Goal: Information Seeking & Learning: Learn about a topic

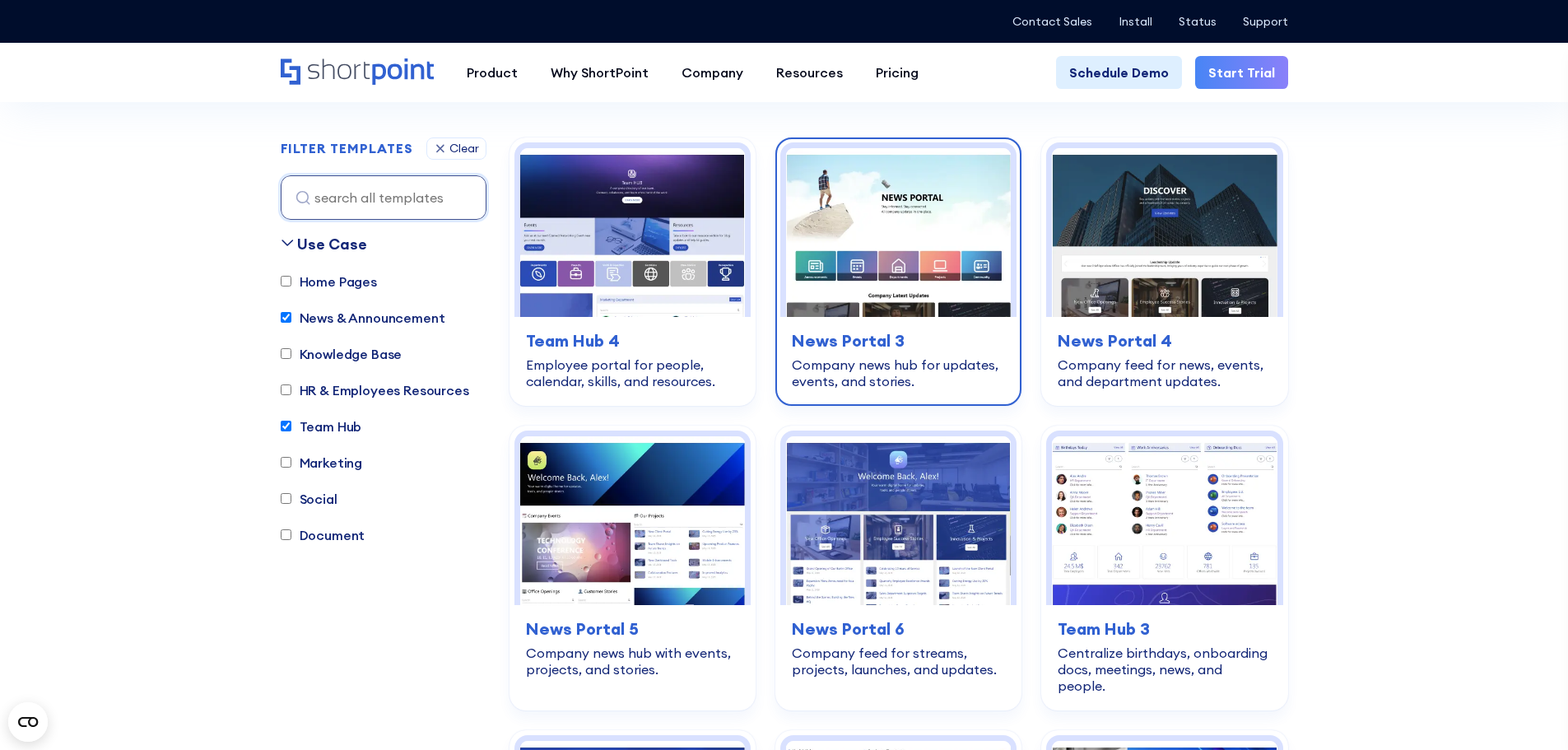
drag, startPoint x: 909, startPoint y: 258, endPoint x: 896, endPoint y: 251, distance: 14.8
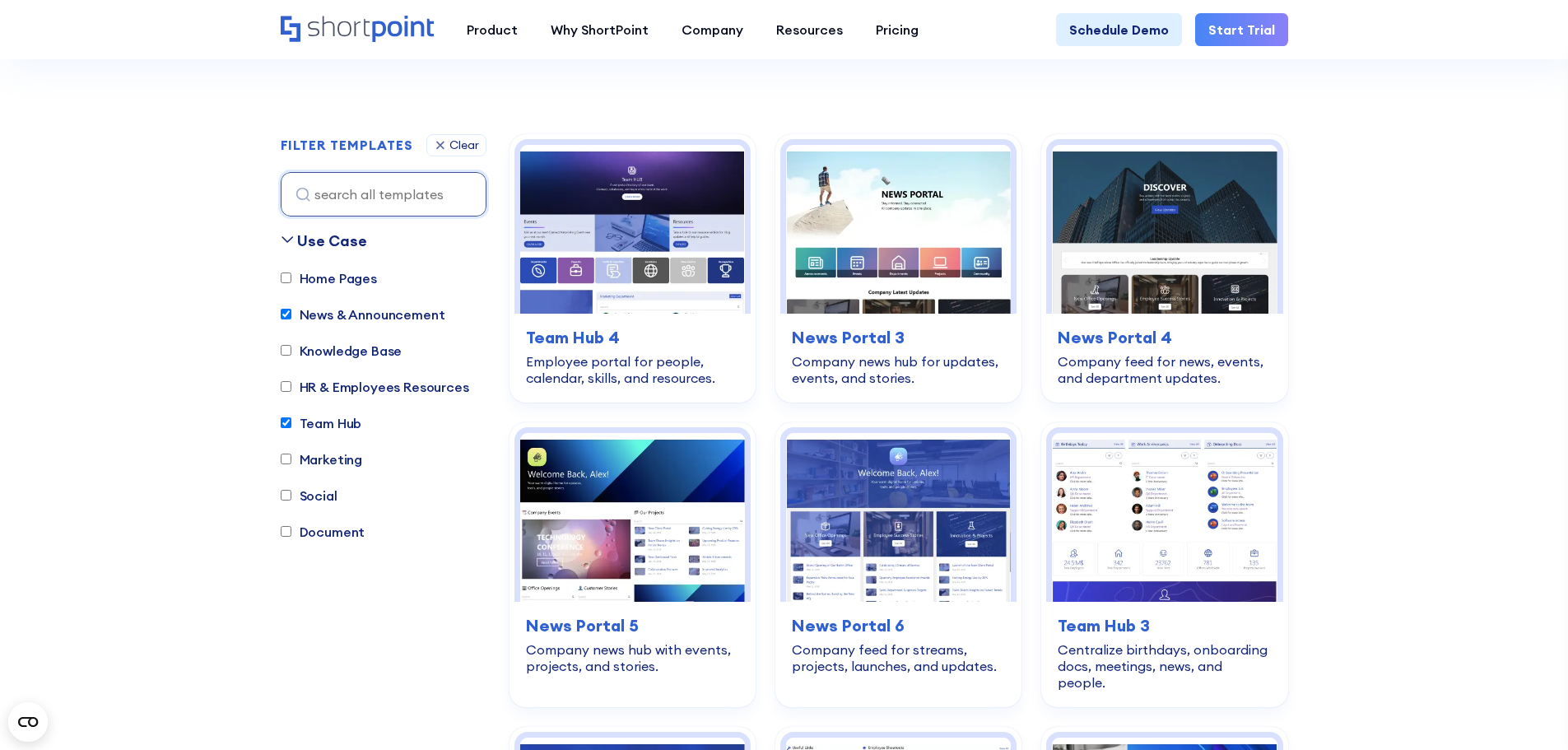
scroll to position [432, 0]
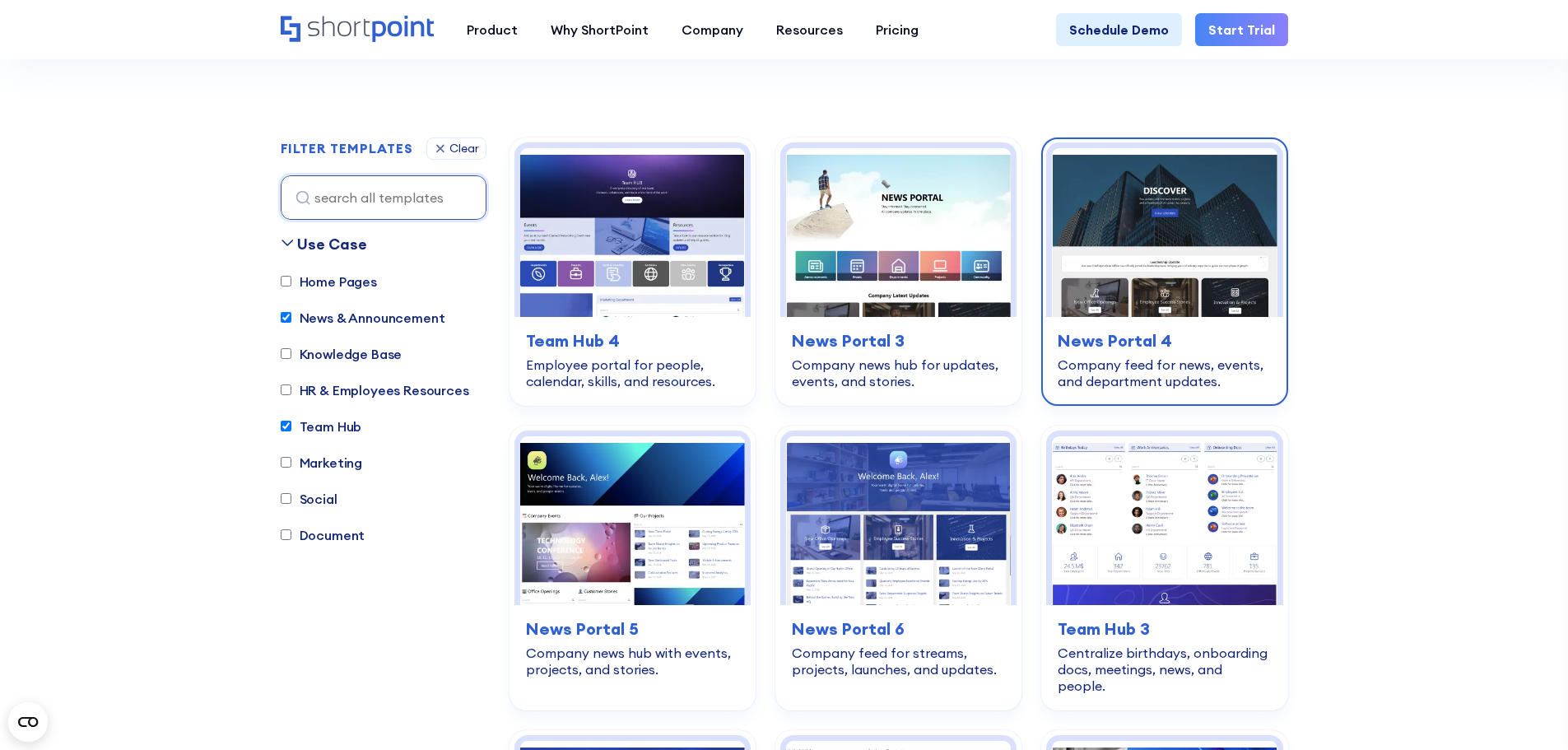
click at [1107, 338] on h3 "News Portal 4" at bounding box center [1165, 340] width 213 height 25
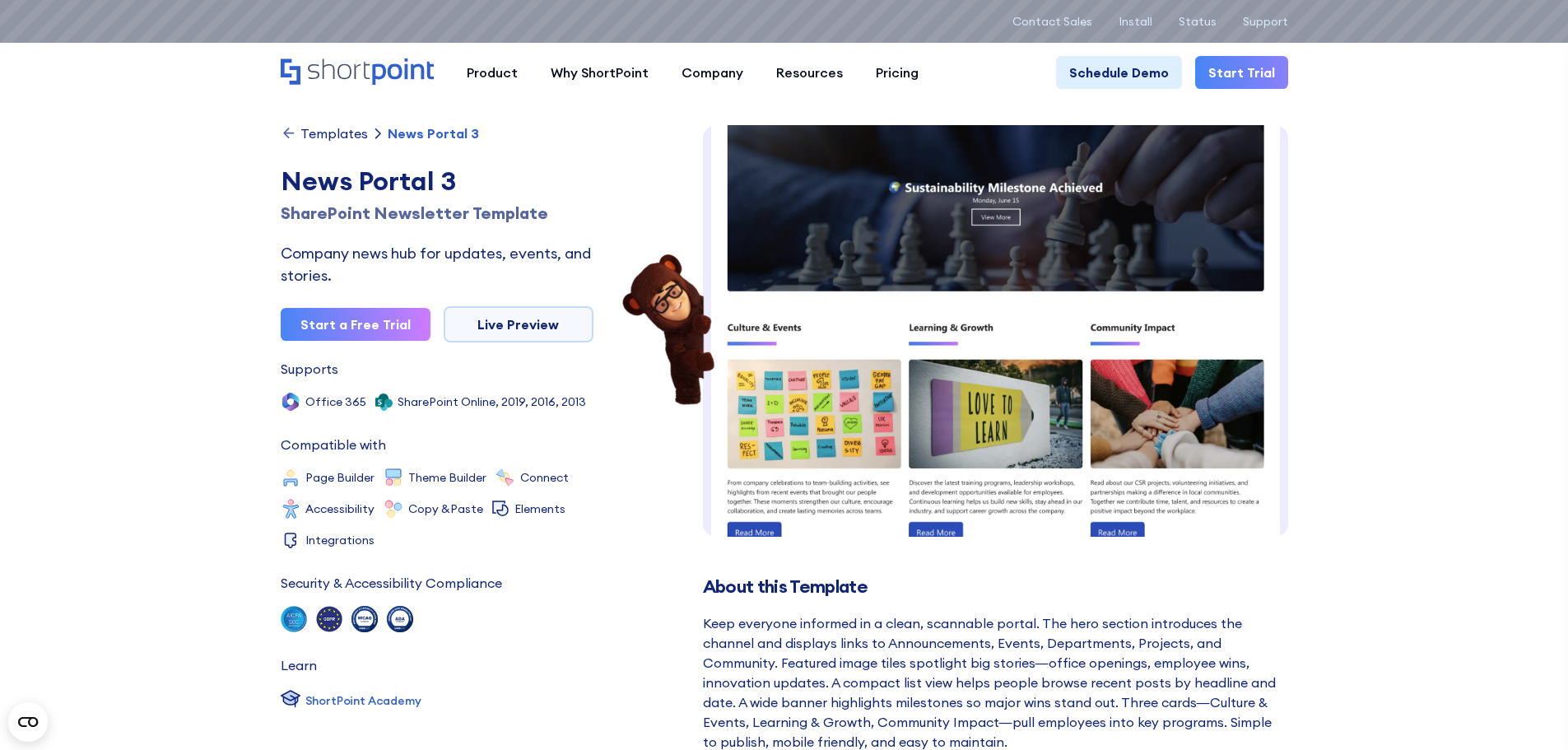
scroll to position [694, 0]
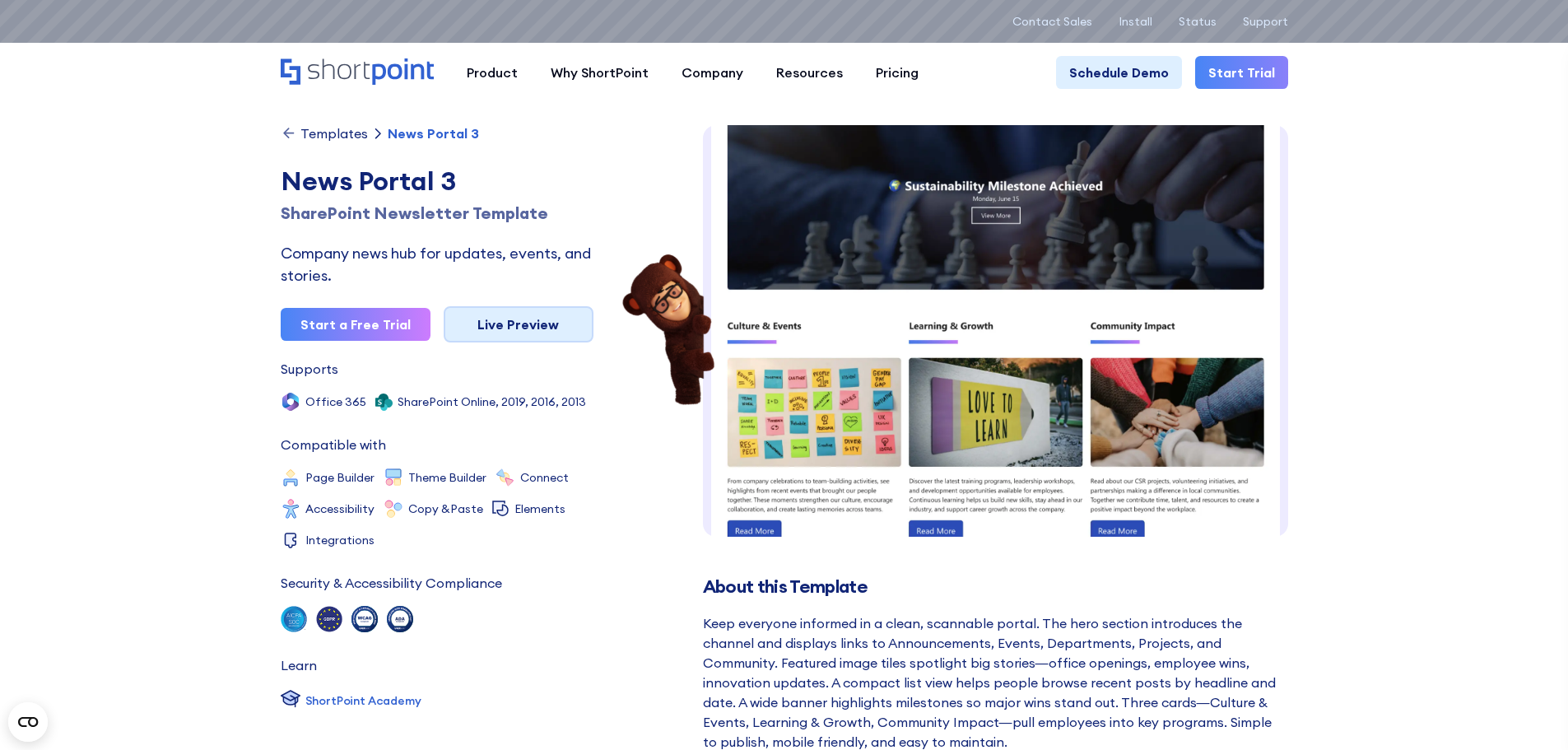
click at [510, 326] on link "Live Preview" at bounding box center [519, 324] width 150 height 37
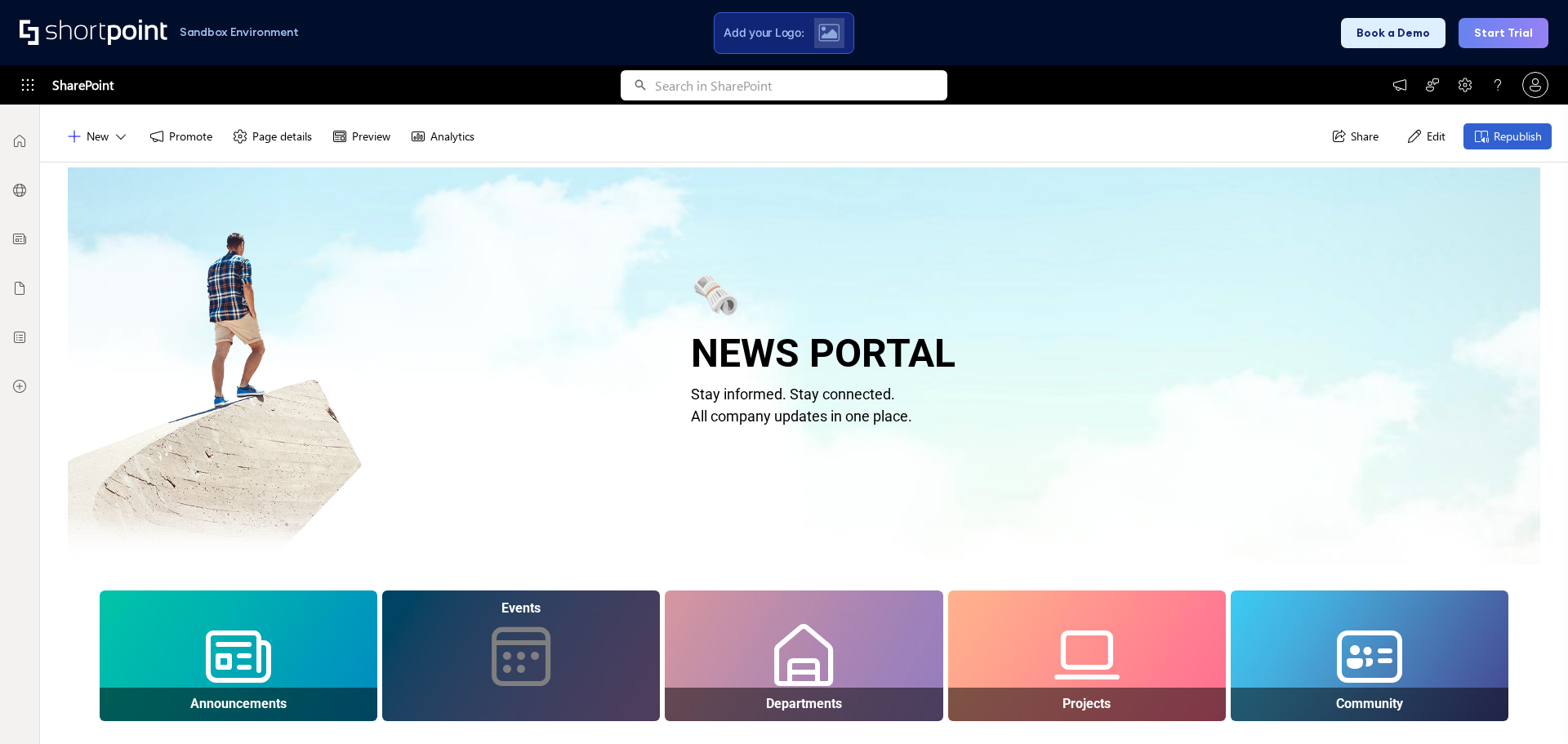
scroll to position [272, 0]
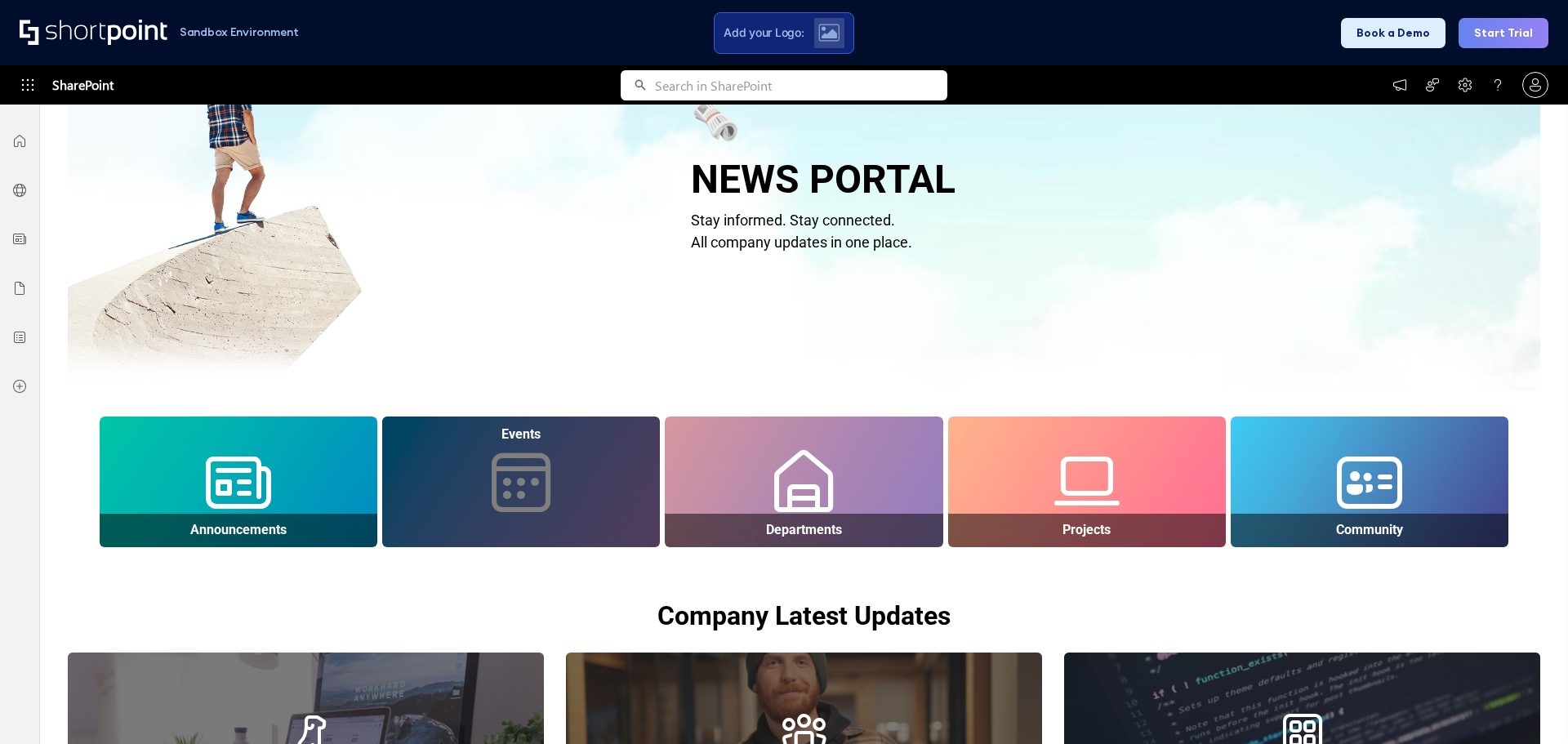
click at [473, 478] on div at bounding box center [521, 498] width 274 height 97
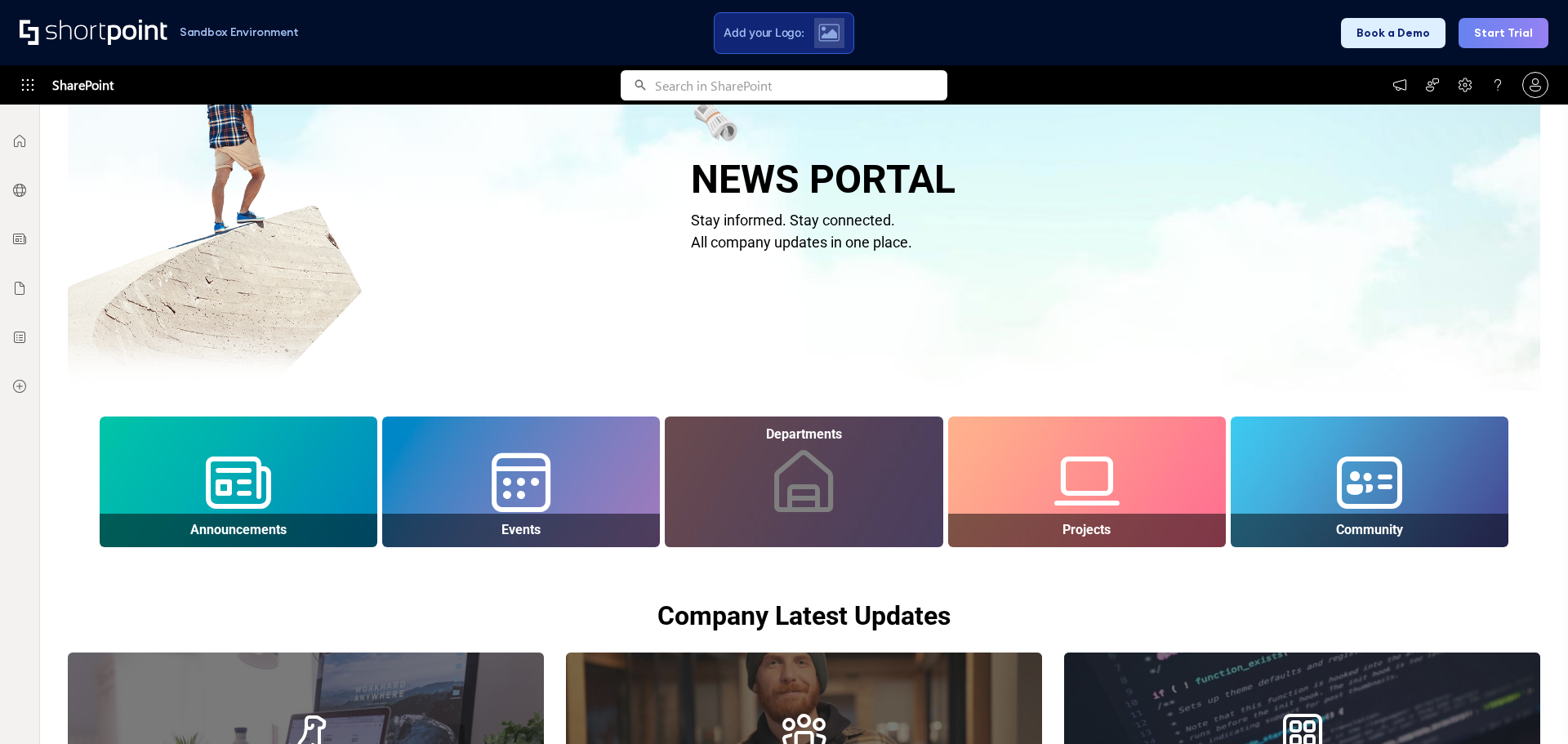
click at [730, 458] on div "Departments" at bounding box center [803, 481] width 277 height 130
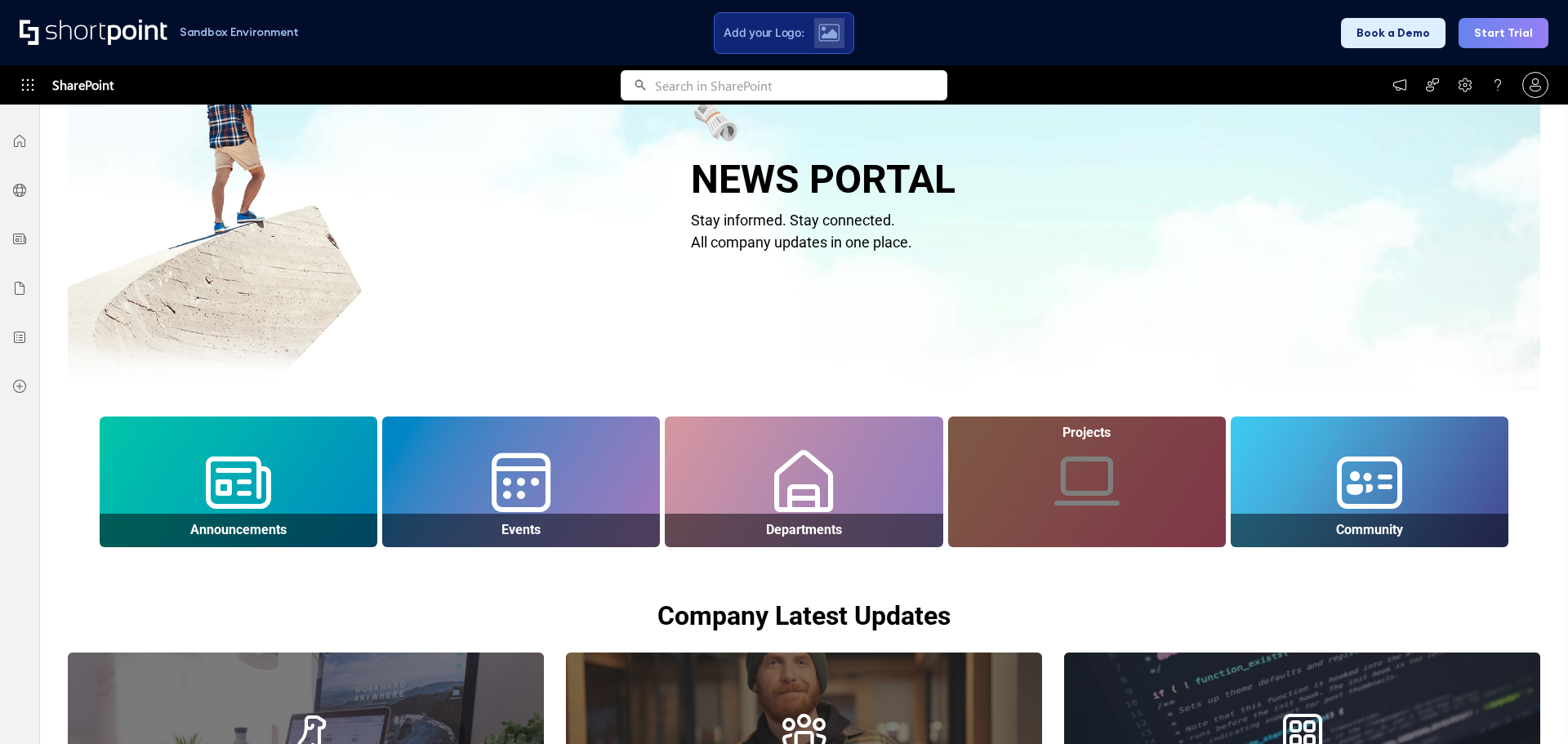
click at [1070, 471] on div "Projects" at bounding box center [1086, 481] width 277 height 130
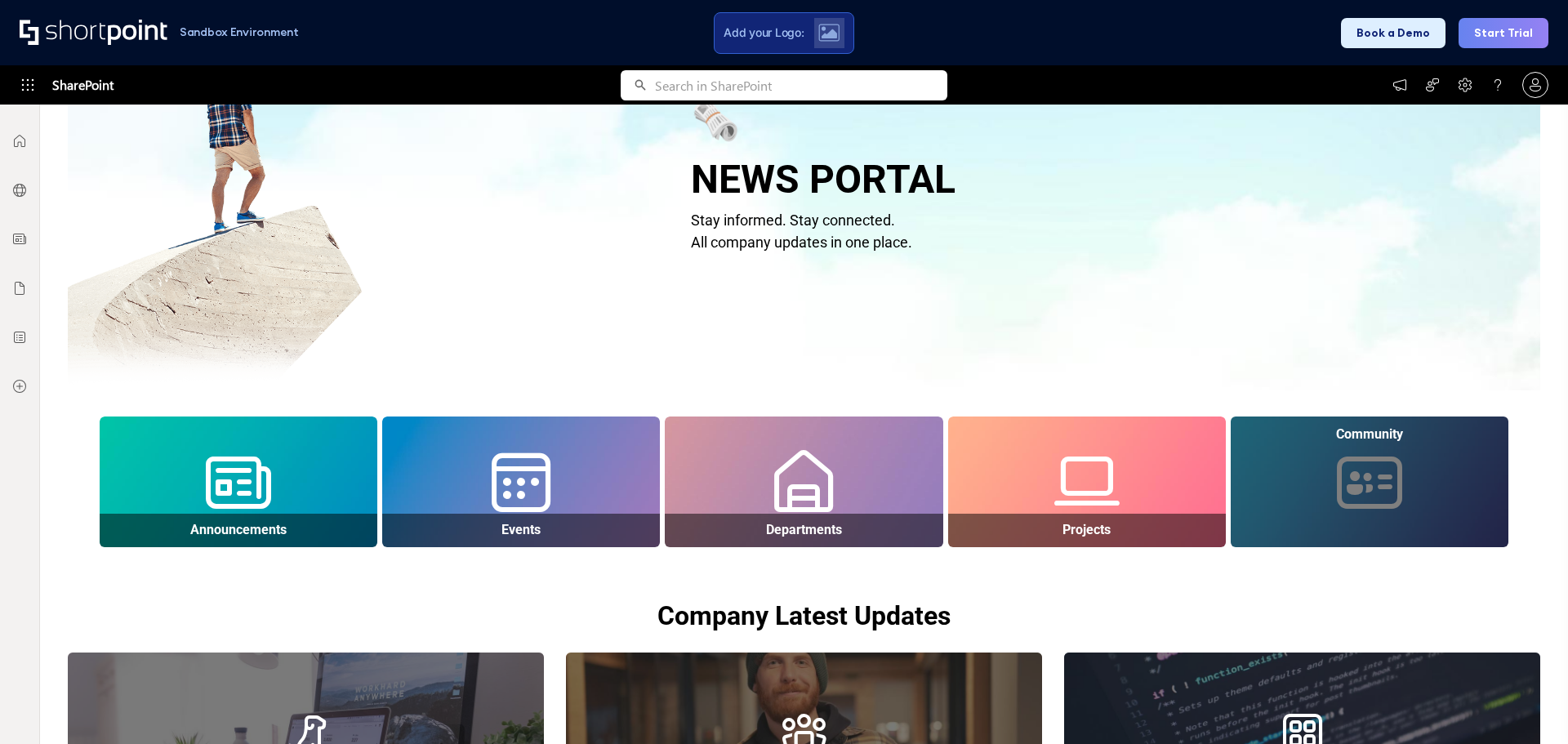
click at [1350, 473] on div "Community" at bounding box center [1369, 481] width 277 height 130
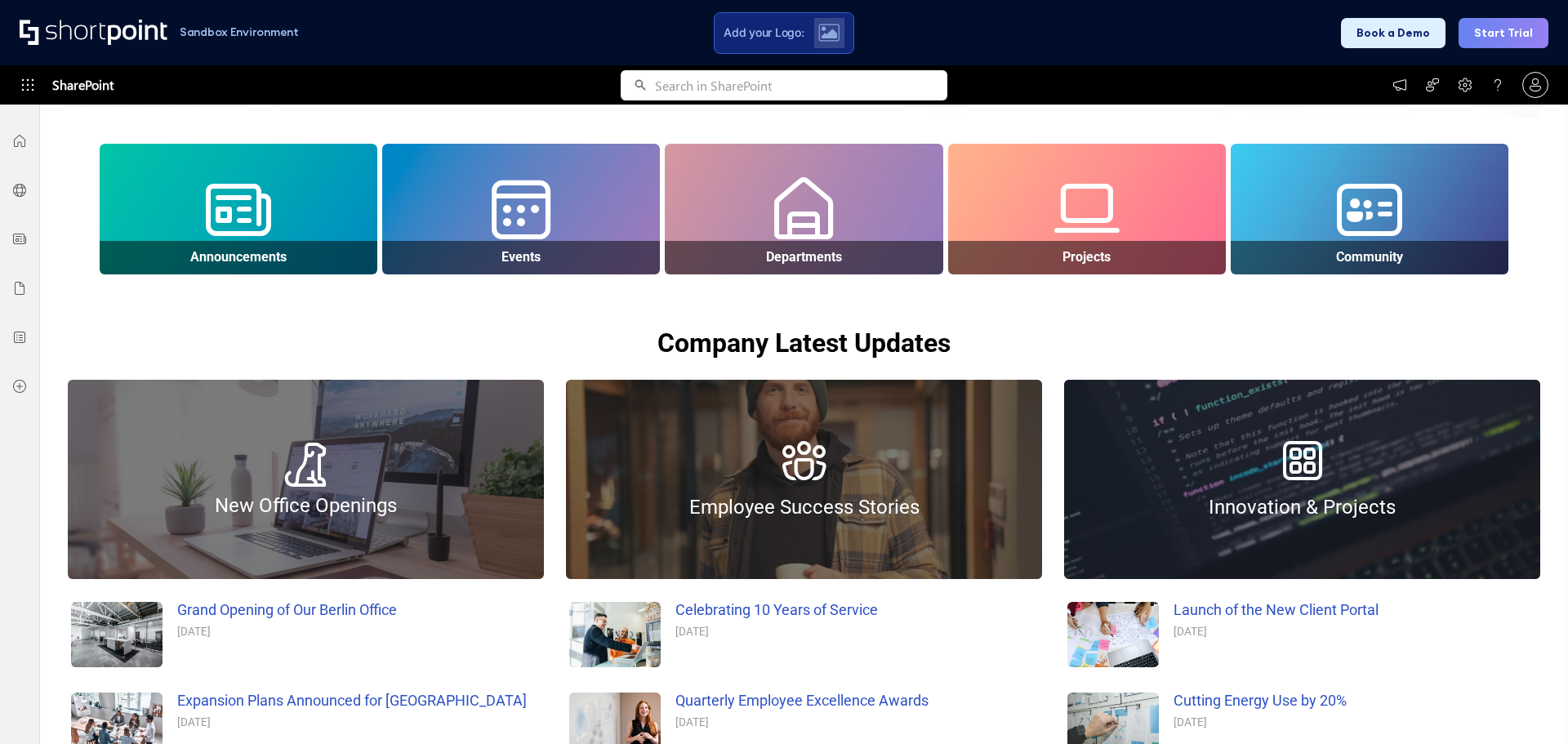
drag, startPoint x: 829, startPoint y: 472, endPoint x: 821, endPoint y: 476, distance: 8.9
click at [828, 472] on div "Employee Success Stories" at bounding box center [804, 478] width 476 height 199
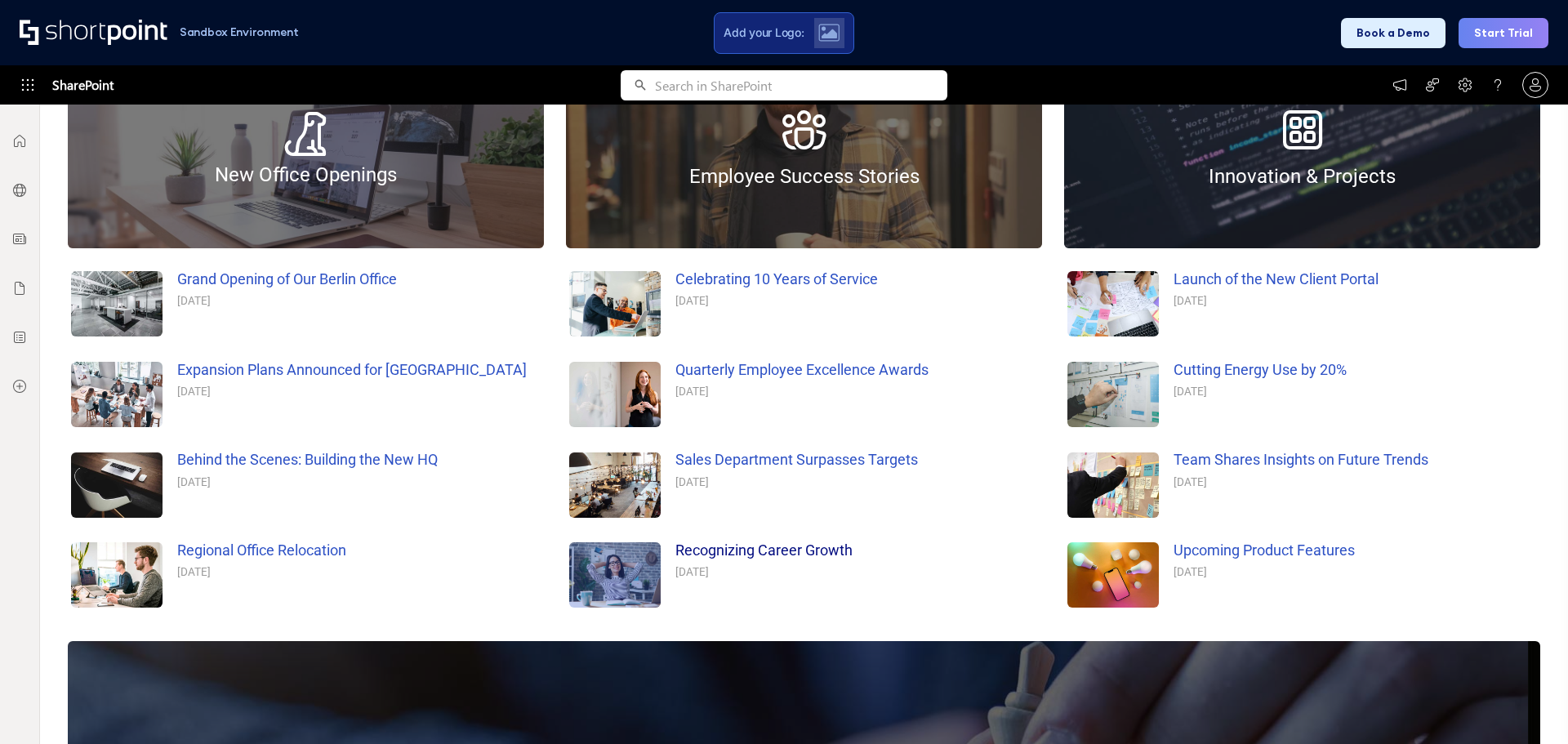
scroll to position [980, 0]
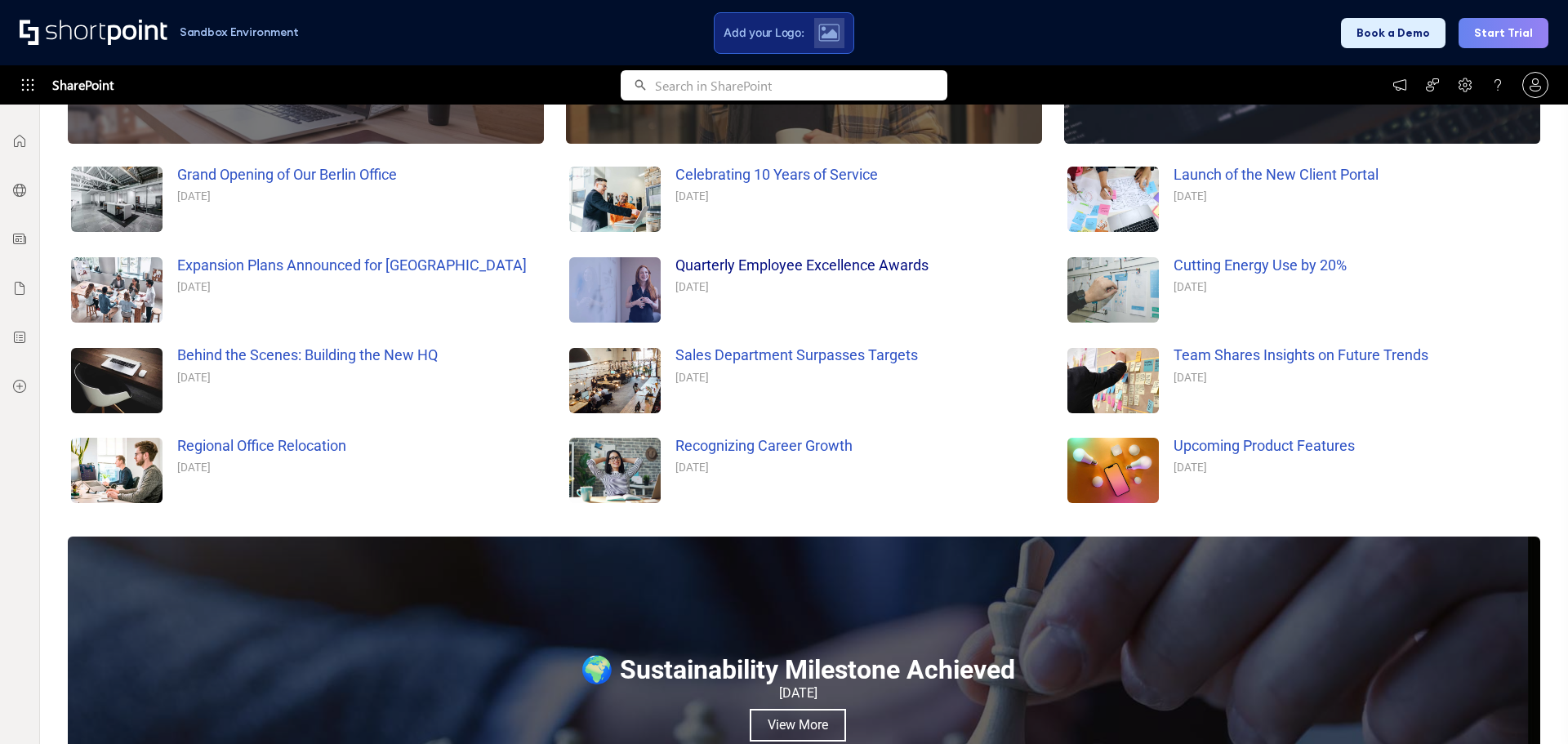
click at [708, 273] on div "Quarterly Employee Excellence Awards" at bounding box center [857, 265] width 364 height 22
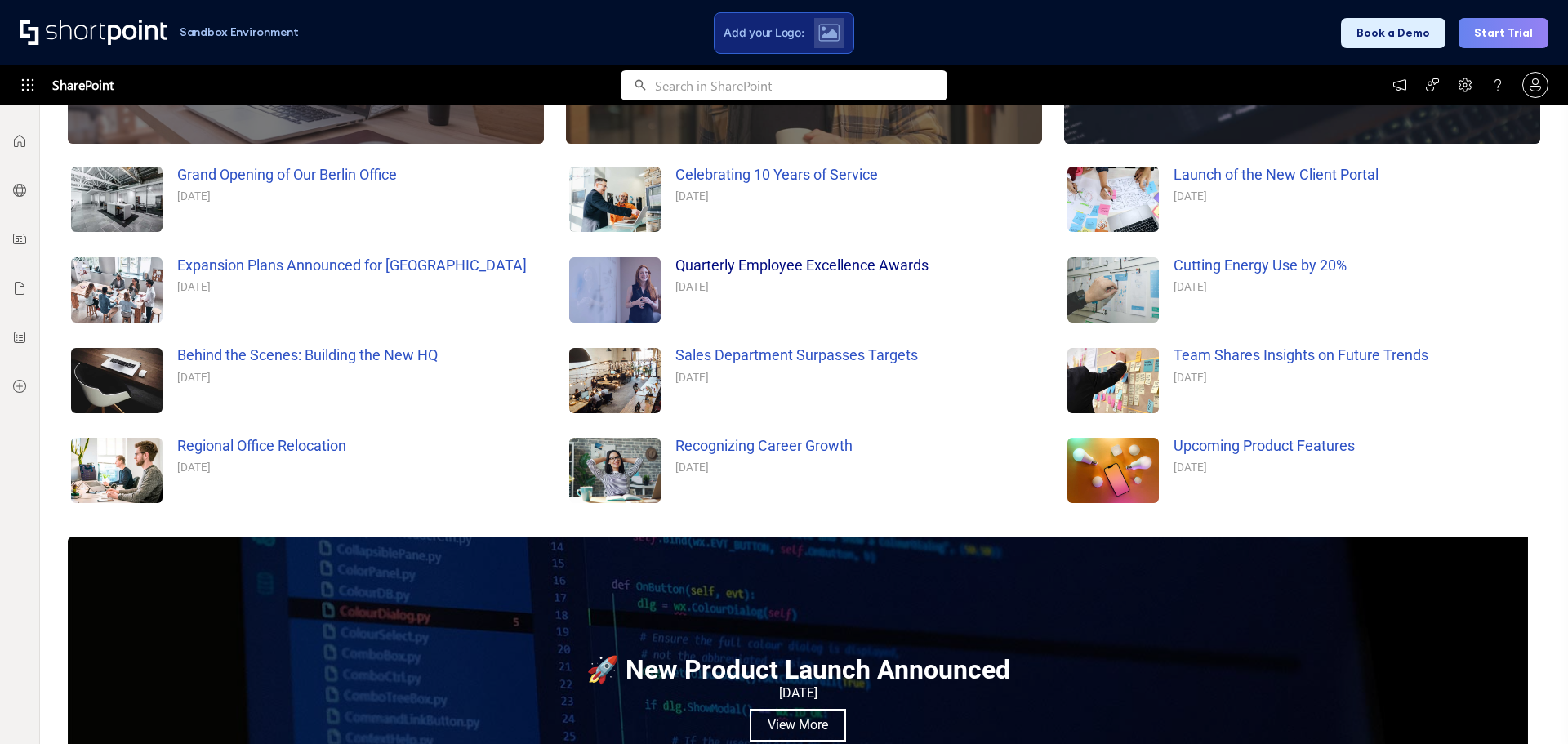
click at [711, 267] on div "Quarterly Employee Excellence Awards" at bounding box center [857, 265] width 364 height 22
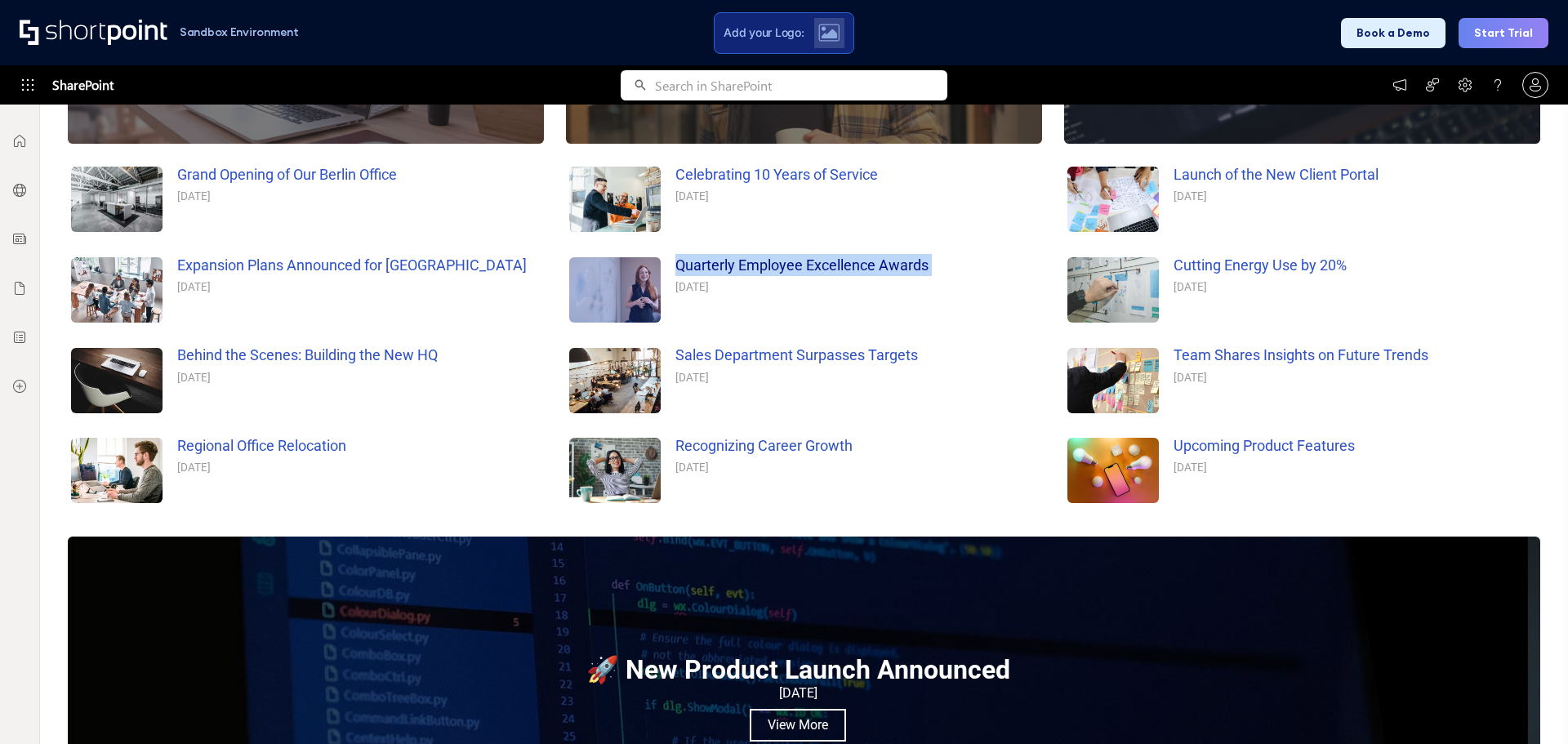
click at [711, 267] on div "Quarterly Employee Excellence Awards" at bounding box center [857, 265] width 364 height 22
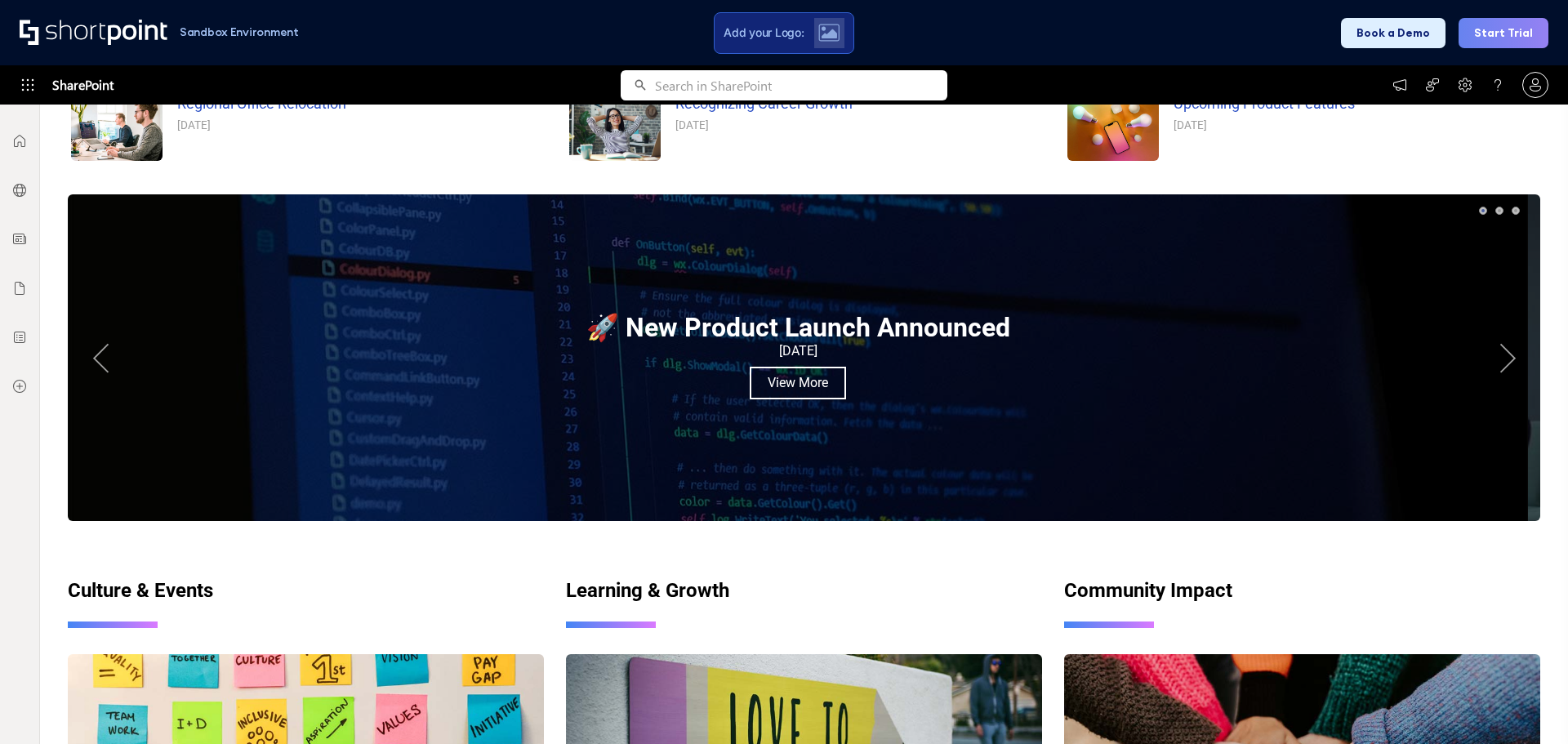
scroll to position [1362, 0]
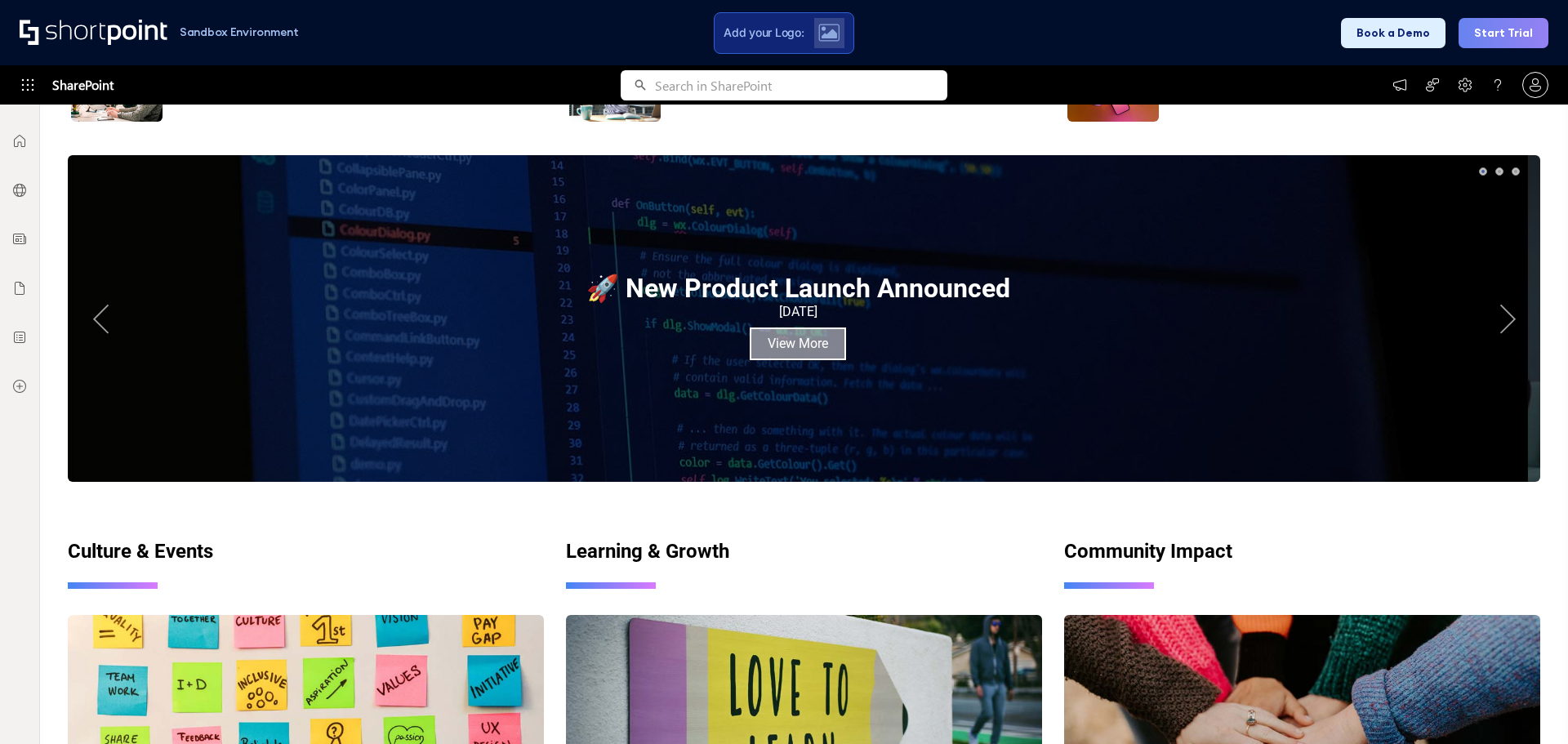
click at [782, 340] on link "View More" at bounding box center [798, 343] width 96 height 32
click at [1495, 312] on button "Next" at bounding box center [1507, 318] width 32 height 32
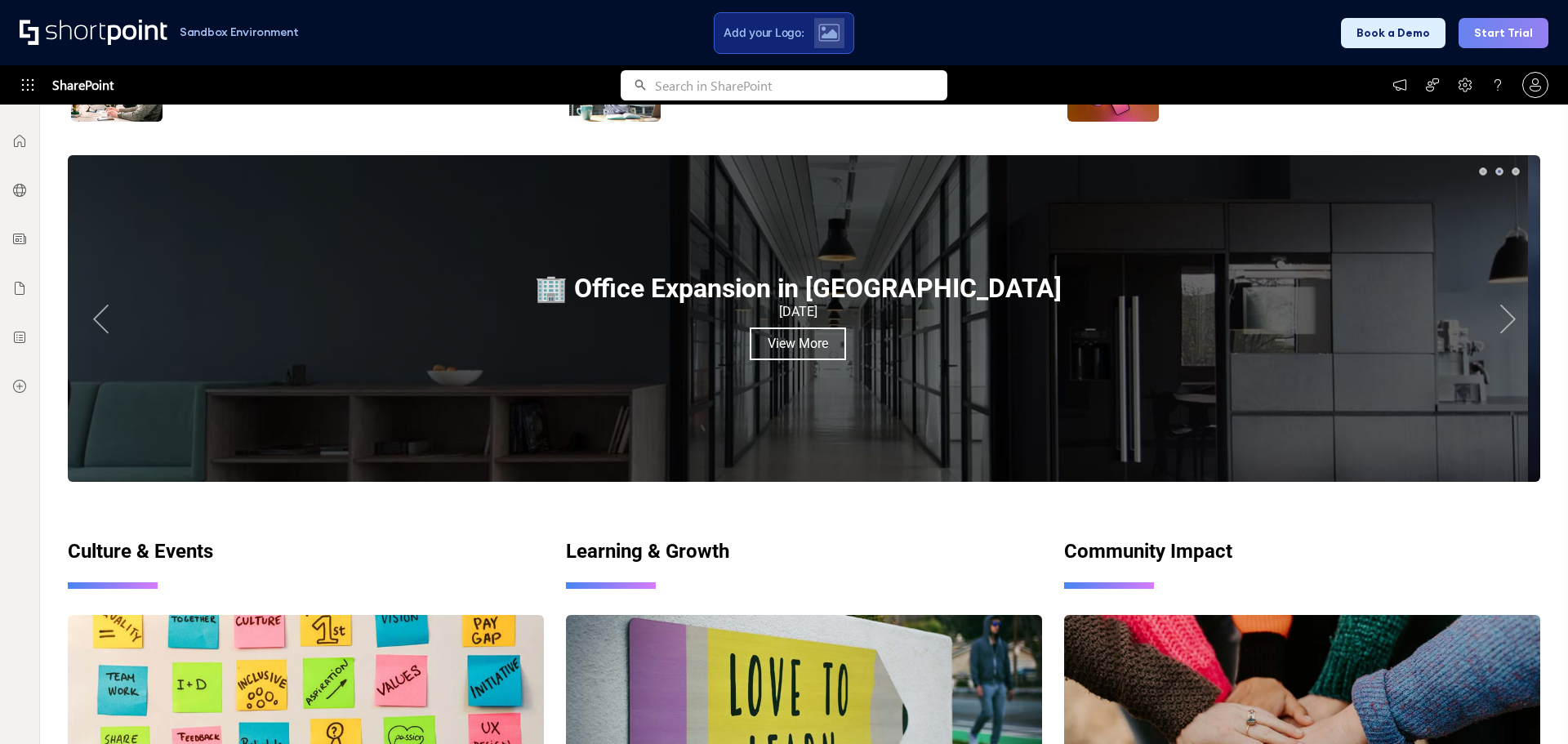
click at [1495, 312] on button "Next" at bounding box center [1507, 318] width 32 height 32
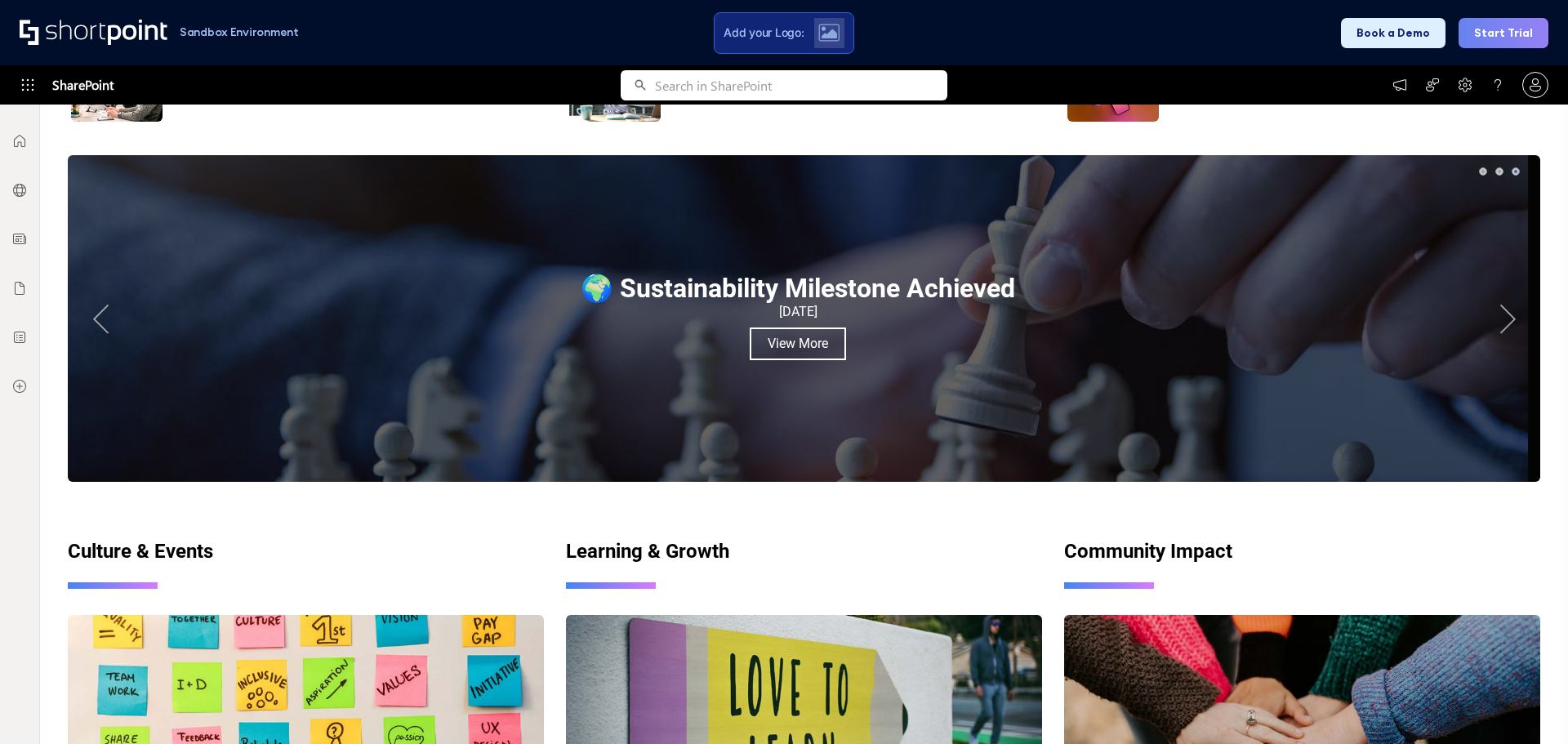
click at [1495, 312] on button "Next" at bounding box center [1507, 318] width 32 height 32
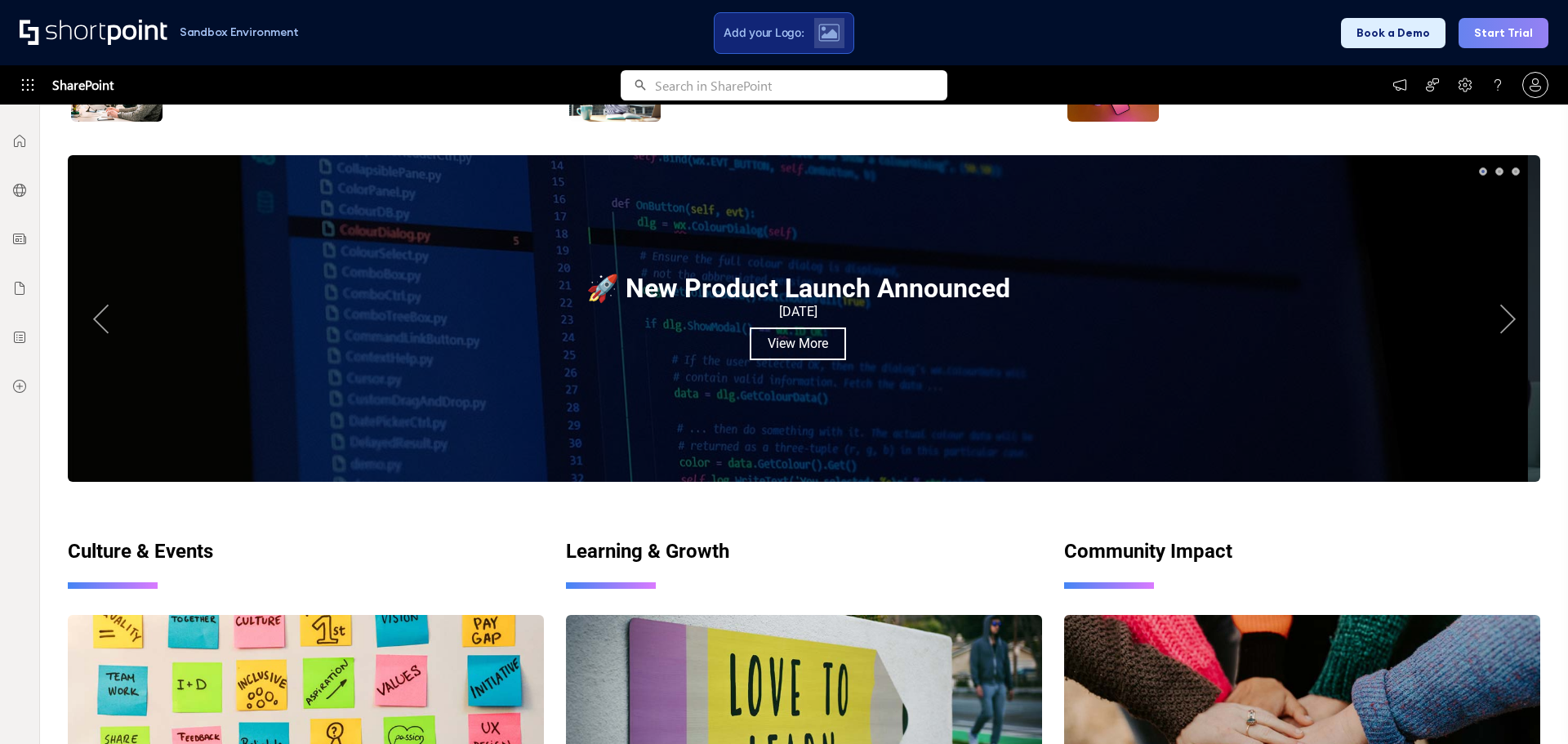
click at [1495, 312] on button "Next" at bounding box center [1507, 318] width 32 height 32
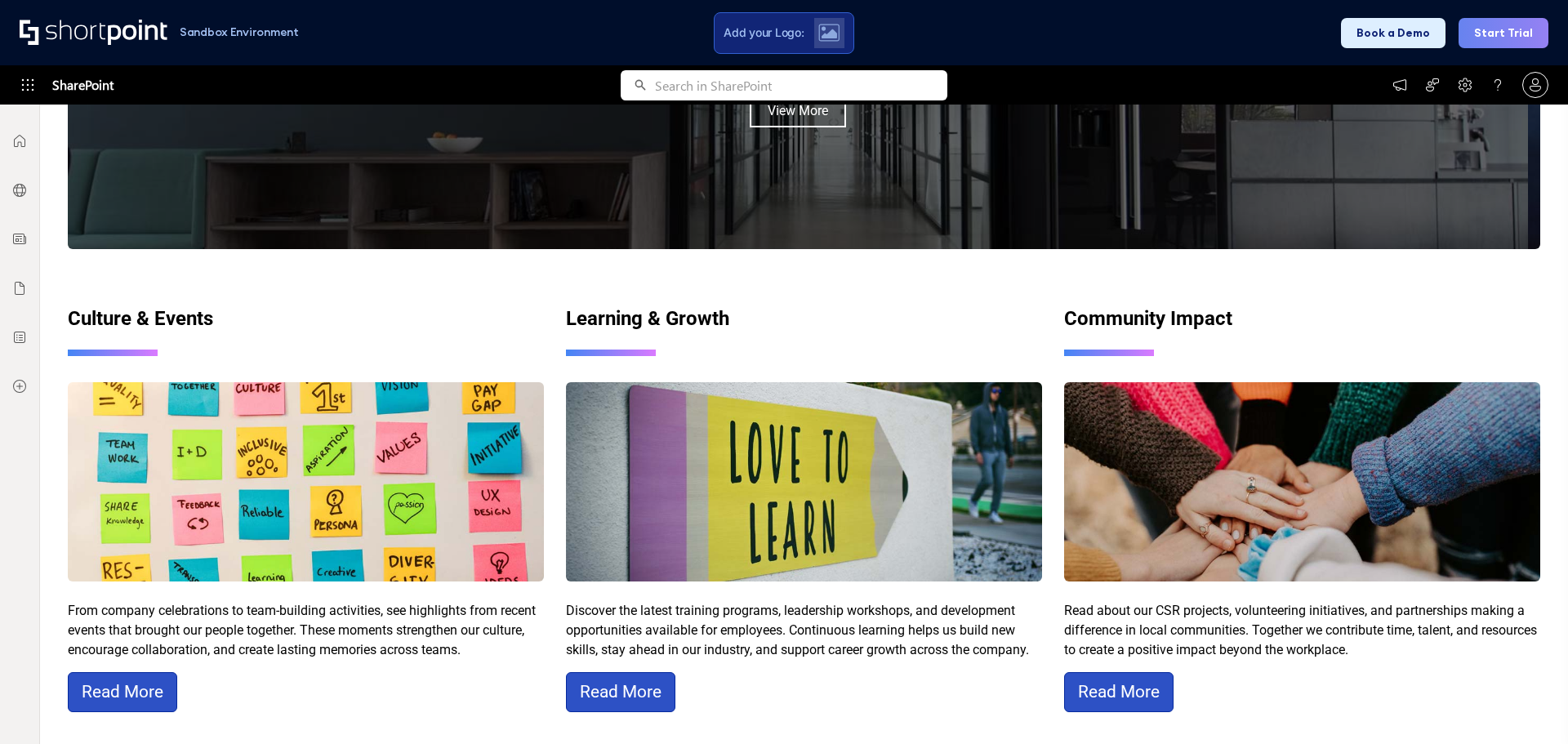
scroll to position [1596, 0]
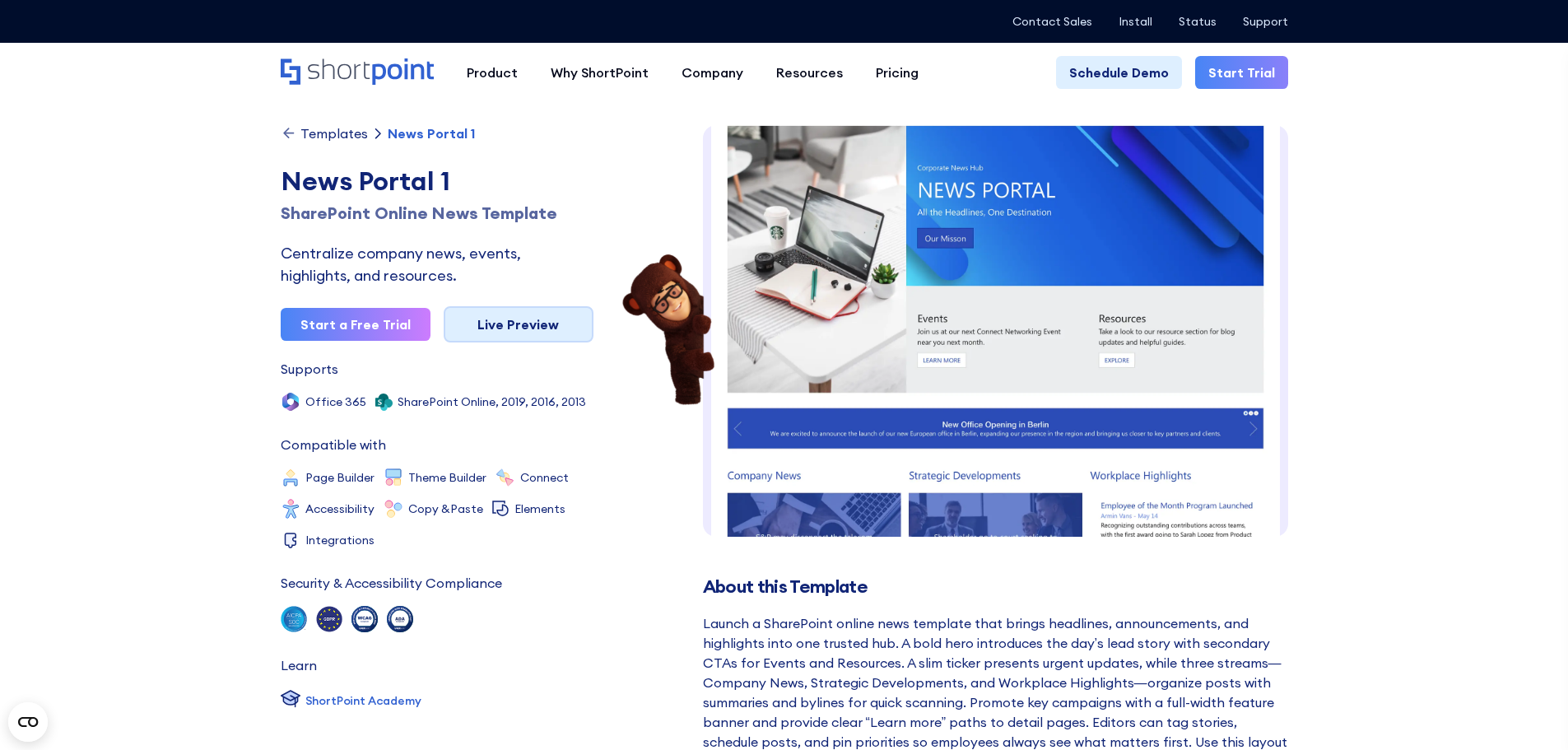
scroll to position [25, 0]
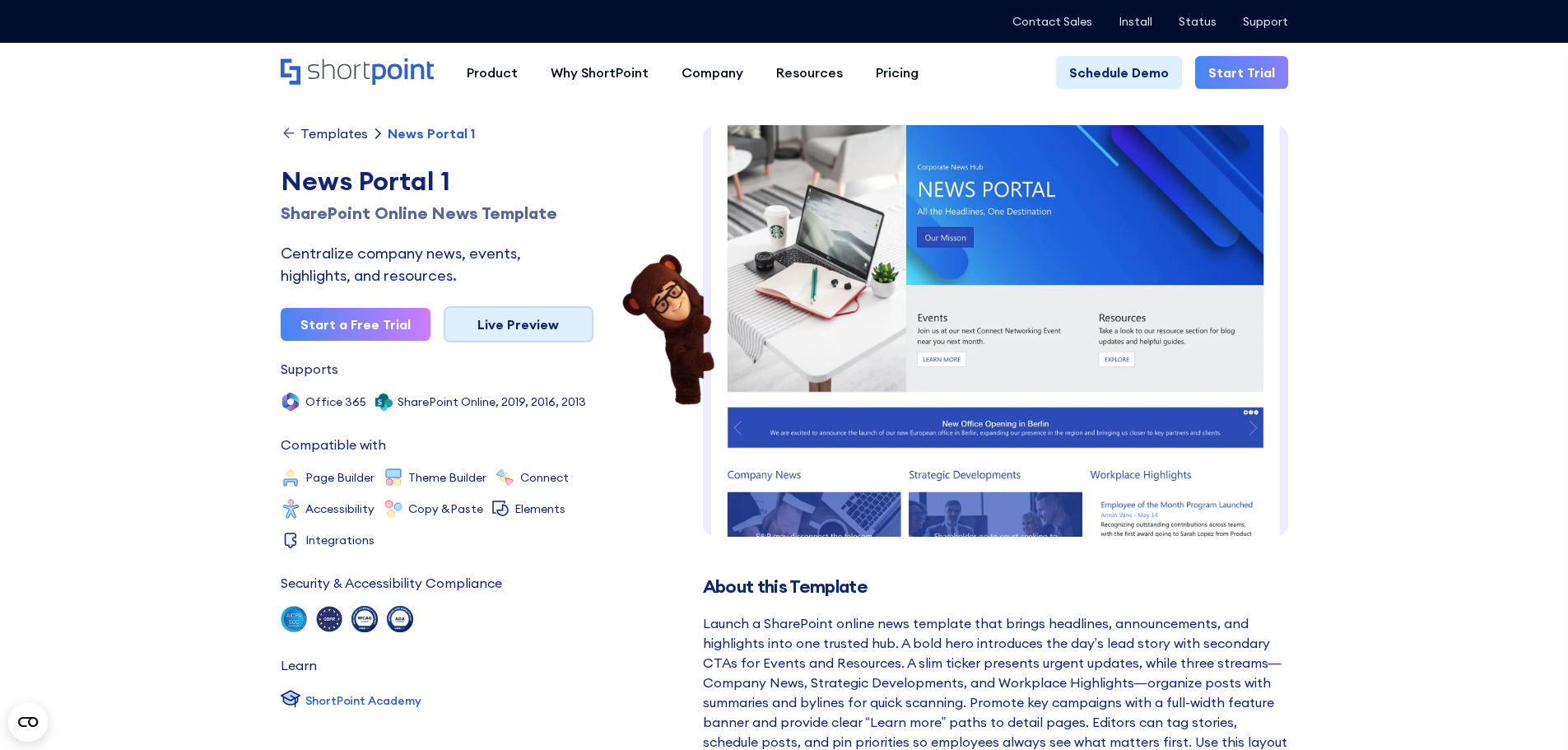
click at [512, 323] on link "Live Preview" at bounding box center [519, 324] width 150 height 37
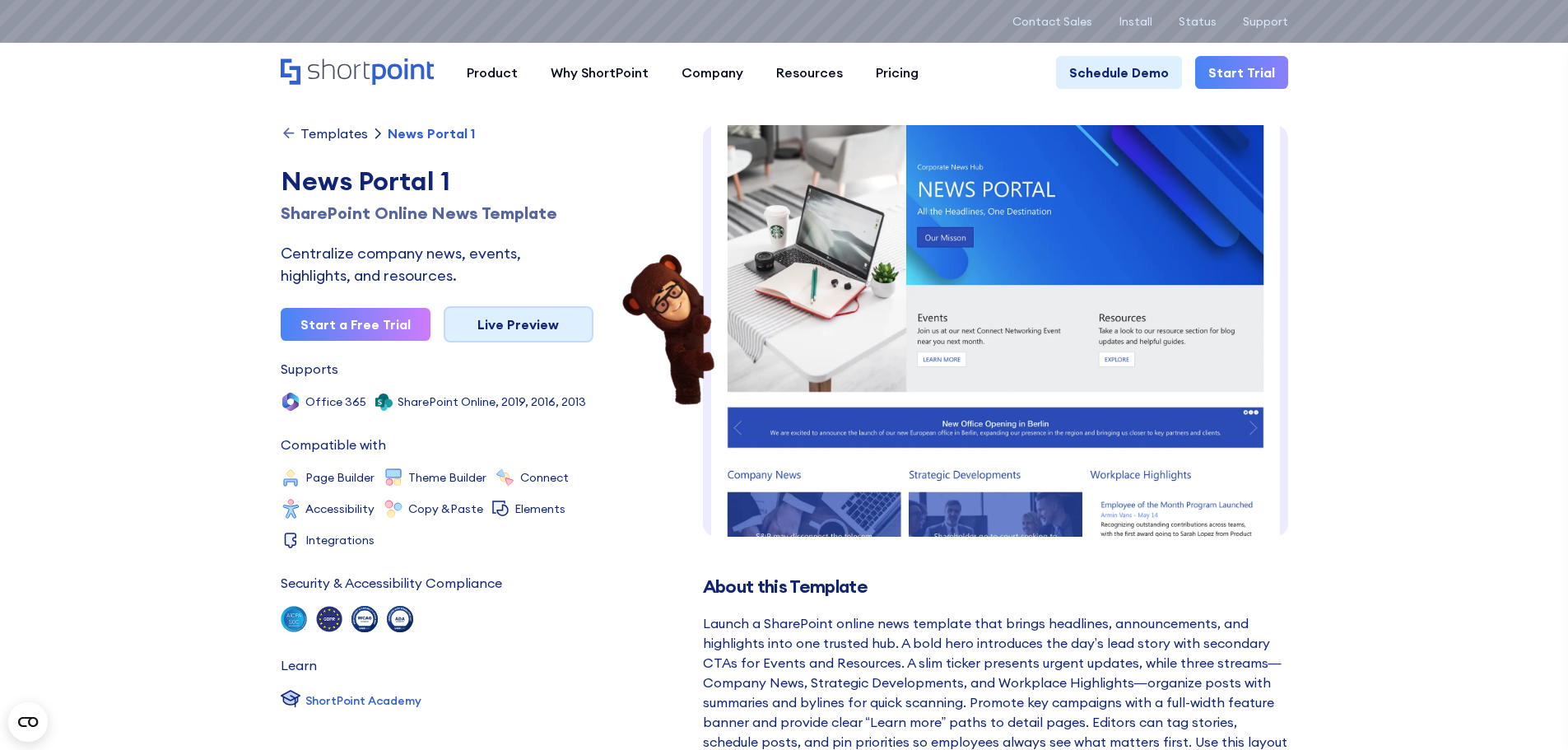
scroll to position [0, 0]
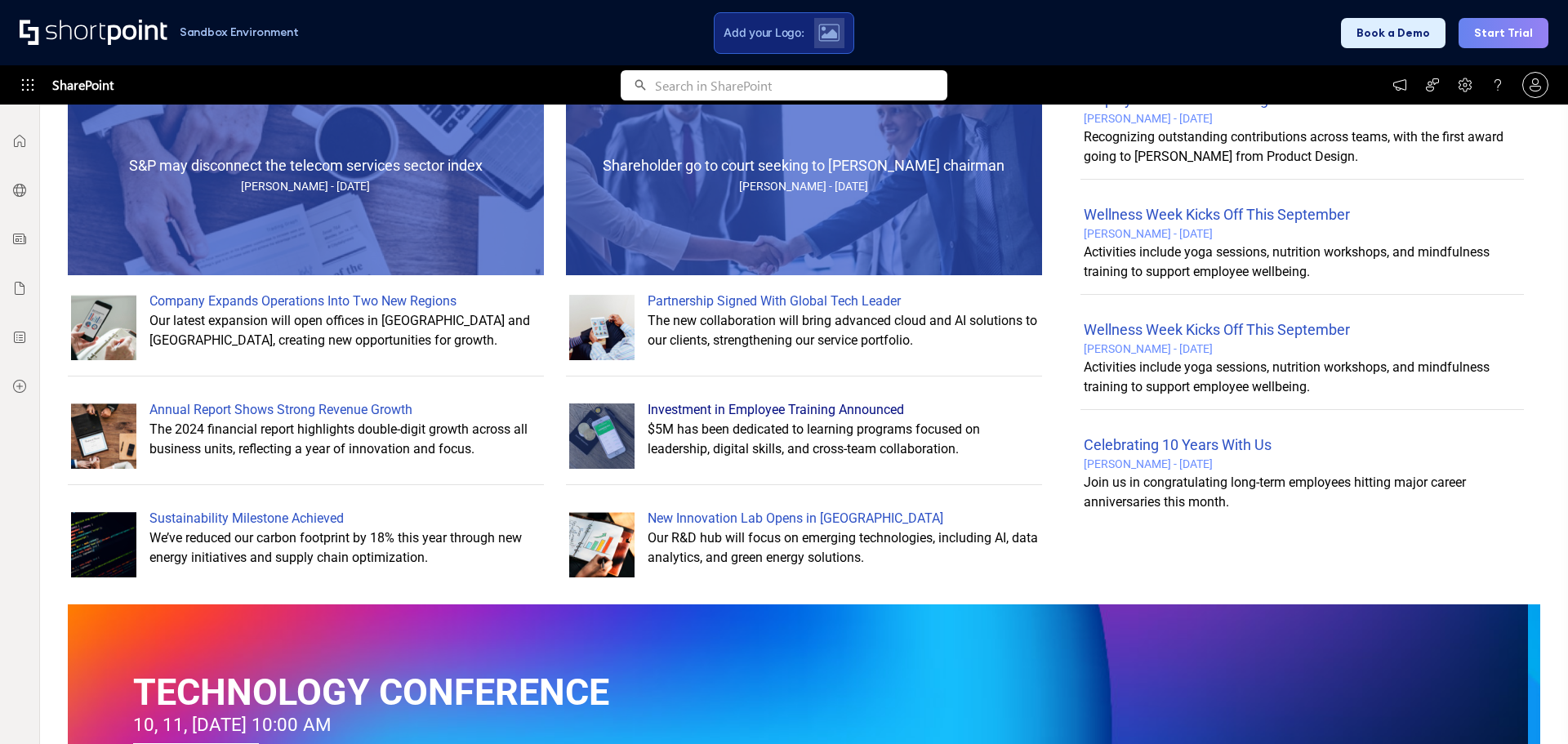
scroll to position [912, 0]
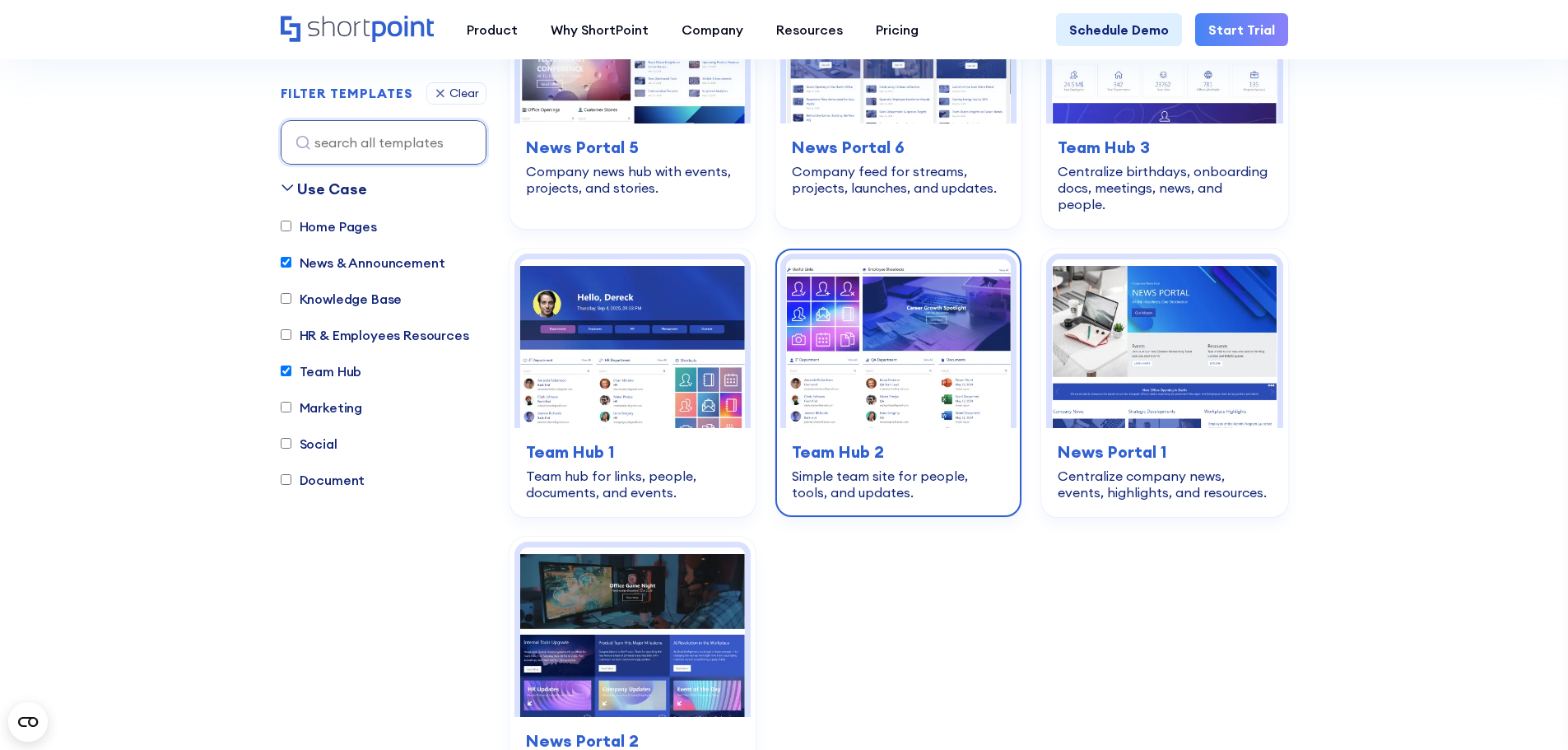
scroll to position [926, 0]
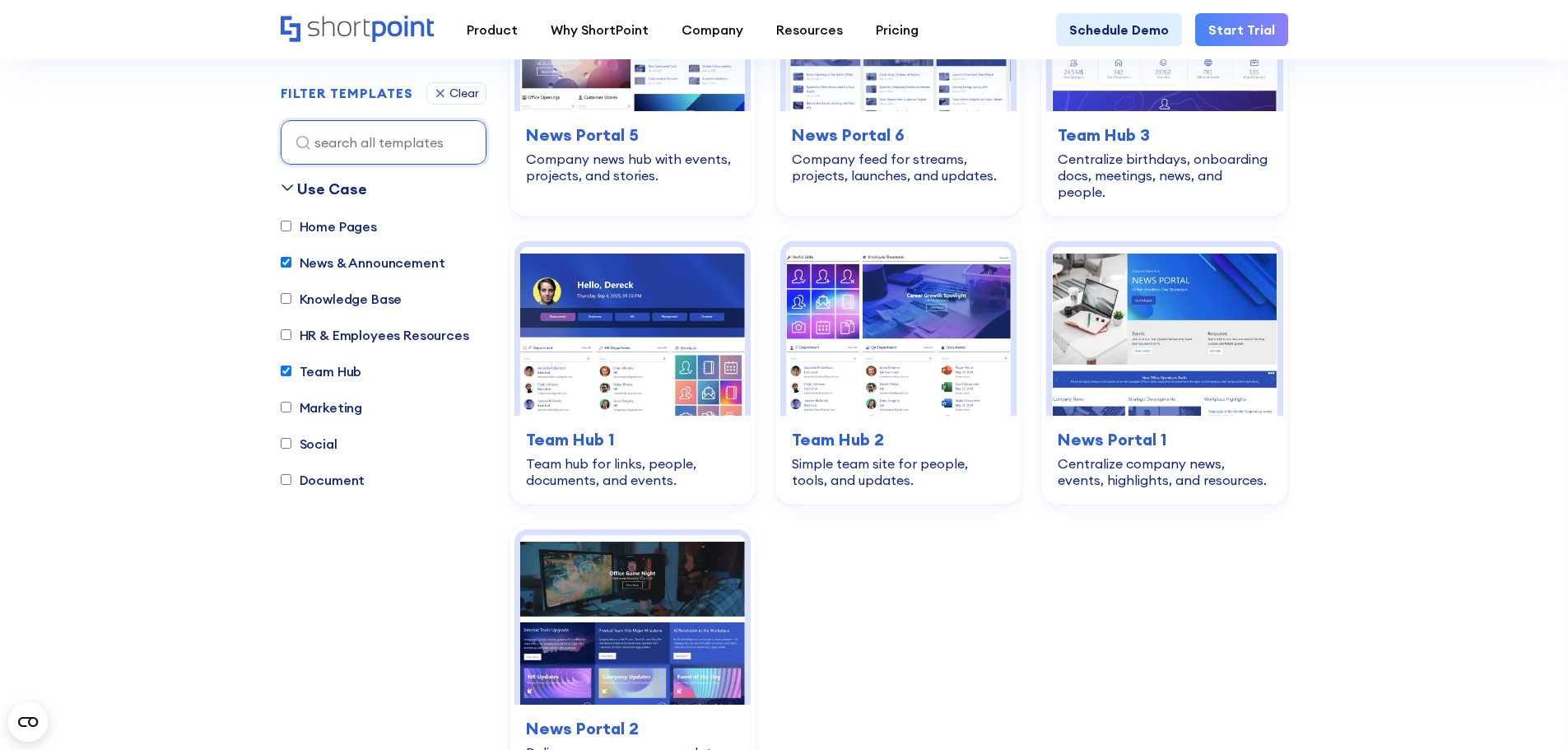
click at [290, 367] on input "Team Hub" at bounding box center [286, 372] width 11 height 11
checkbox input "false"
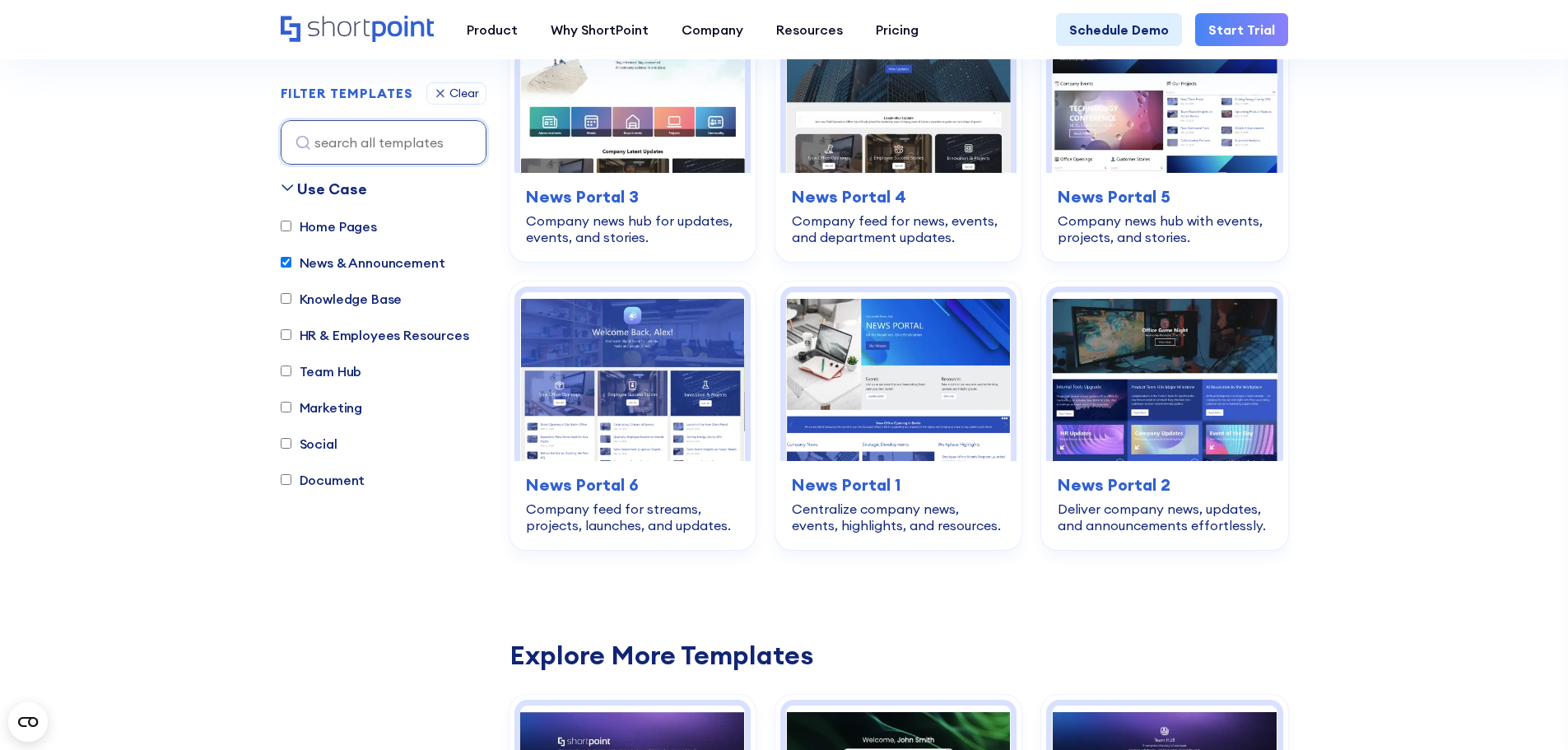
scroll to position [486, 0]
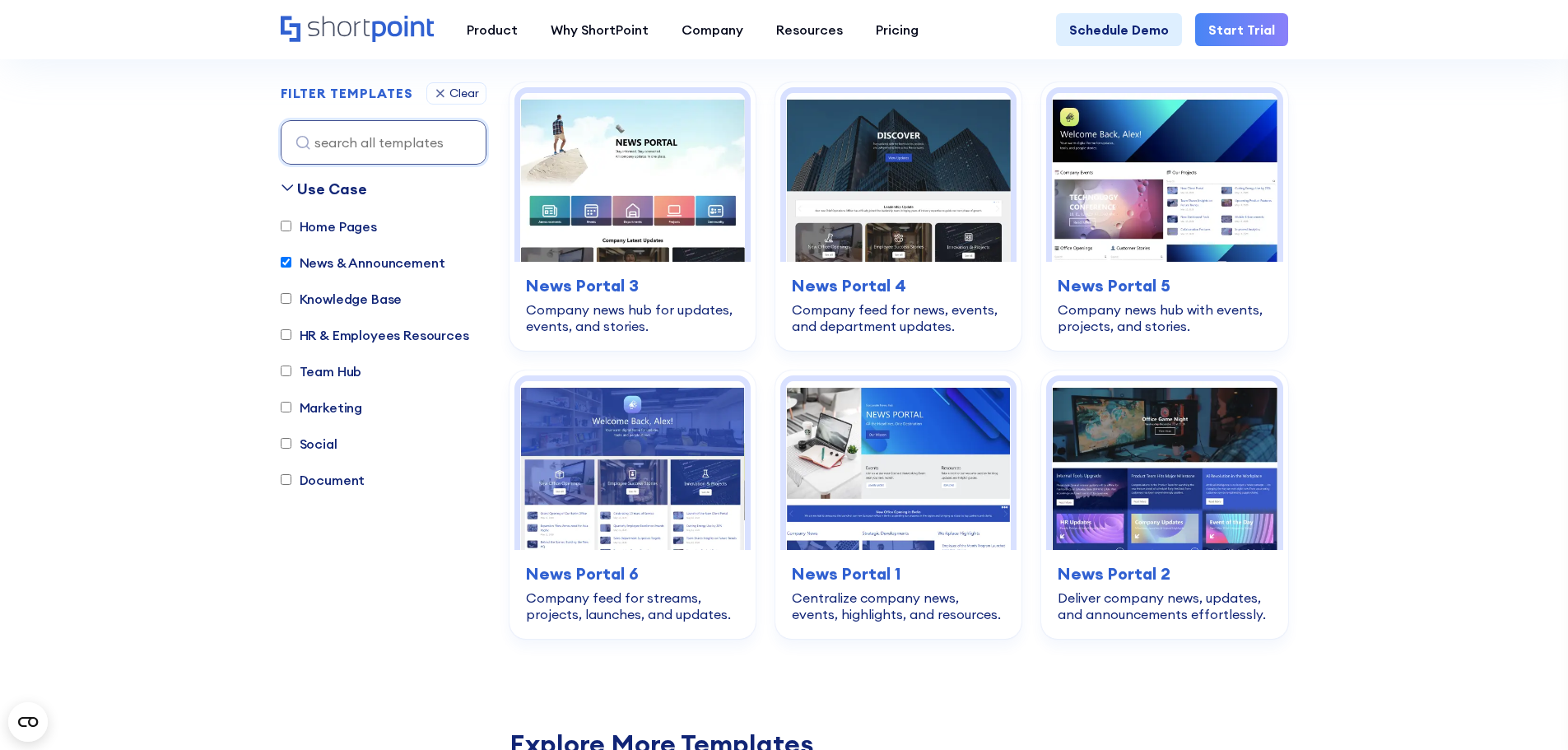
click at [284, 258] on input "News & Announcement" at bounding box center [286, 263] width 11 height 11
checkbox input "false"
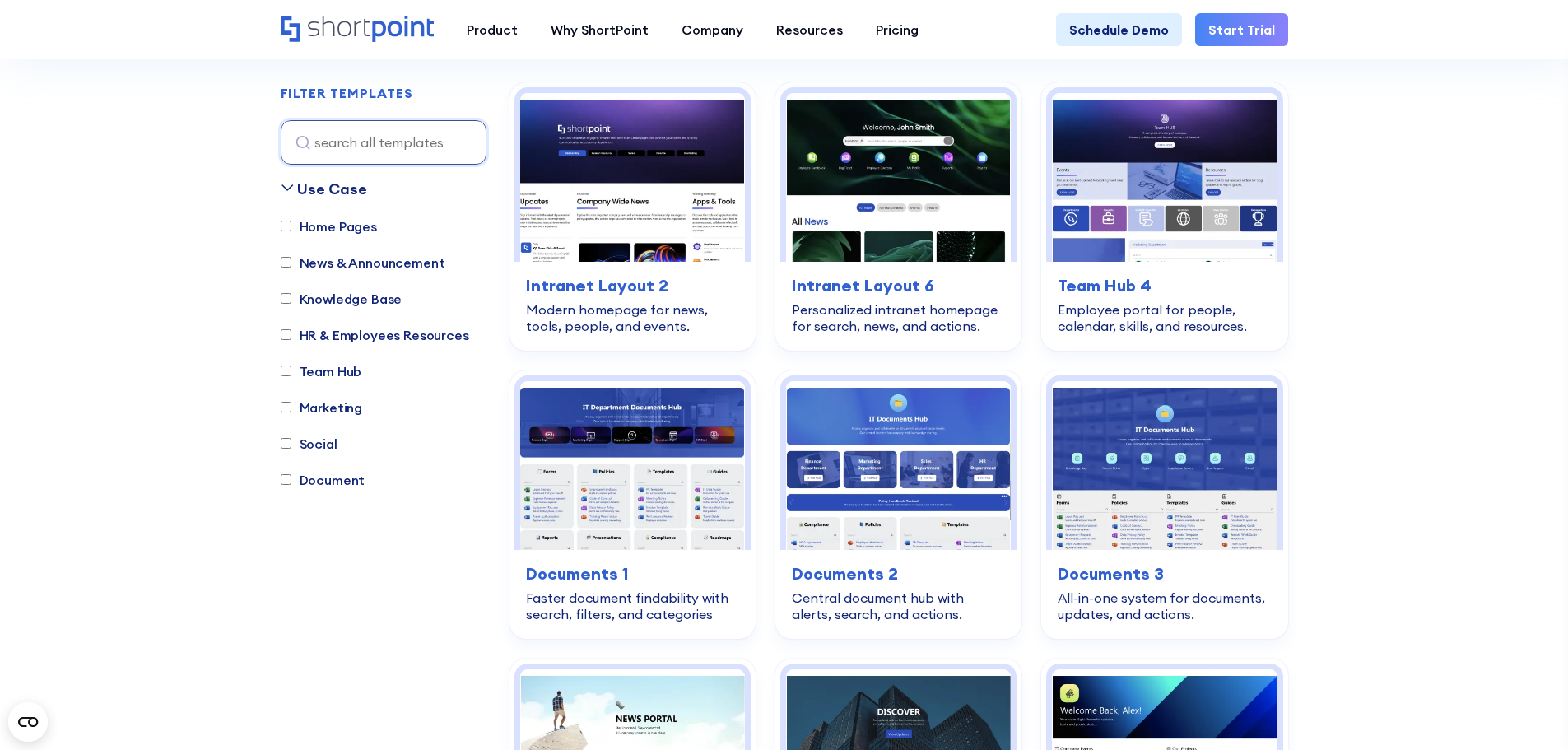
click at [289, 219] on label "Home Pages" at bounding box center [328, 226] width 96 height 20
click at [289, 221] on input "Home Pages" at bounding box center [286, 226] width 11 height 11
checkbox input "true"
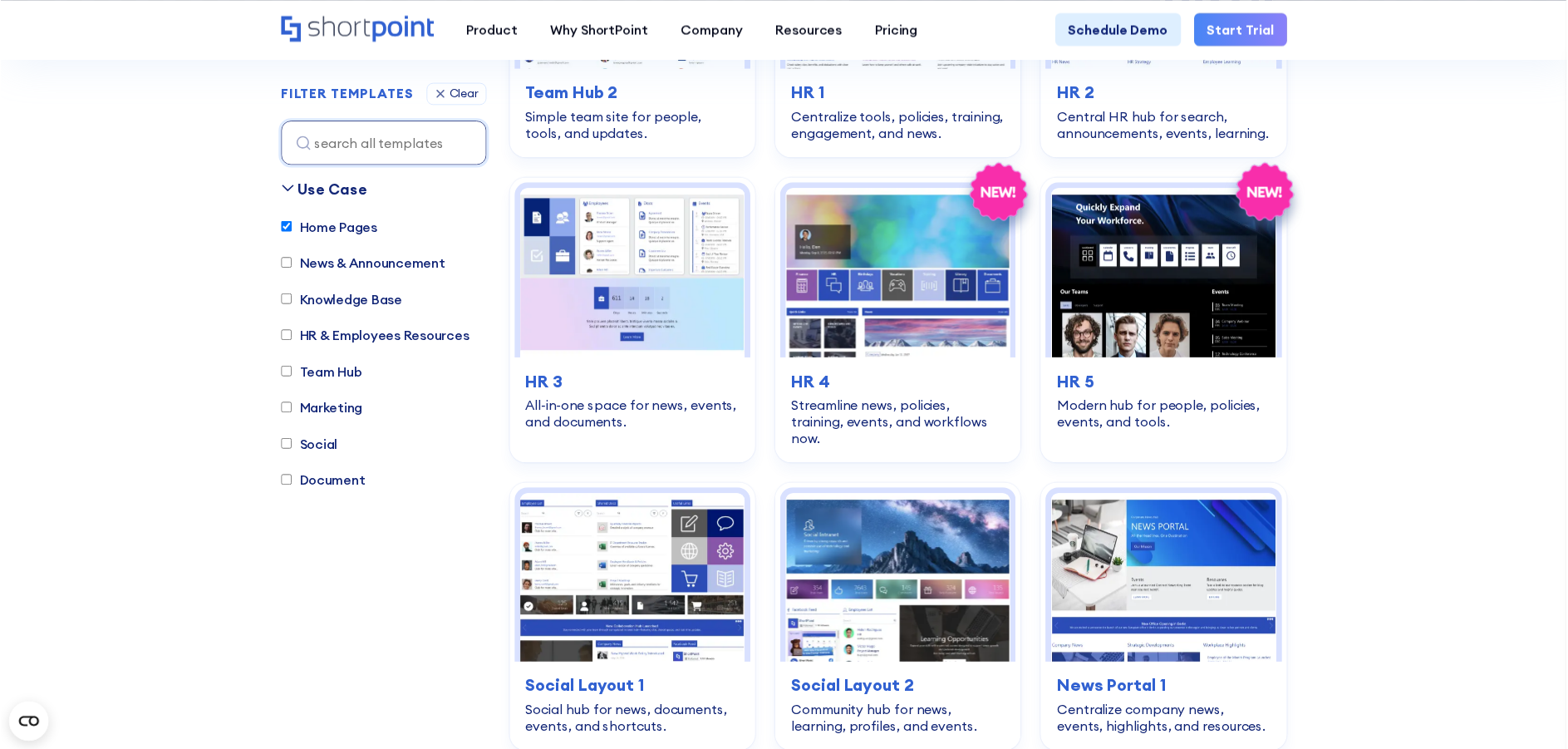
scroll to position [2873, 0]
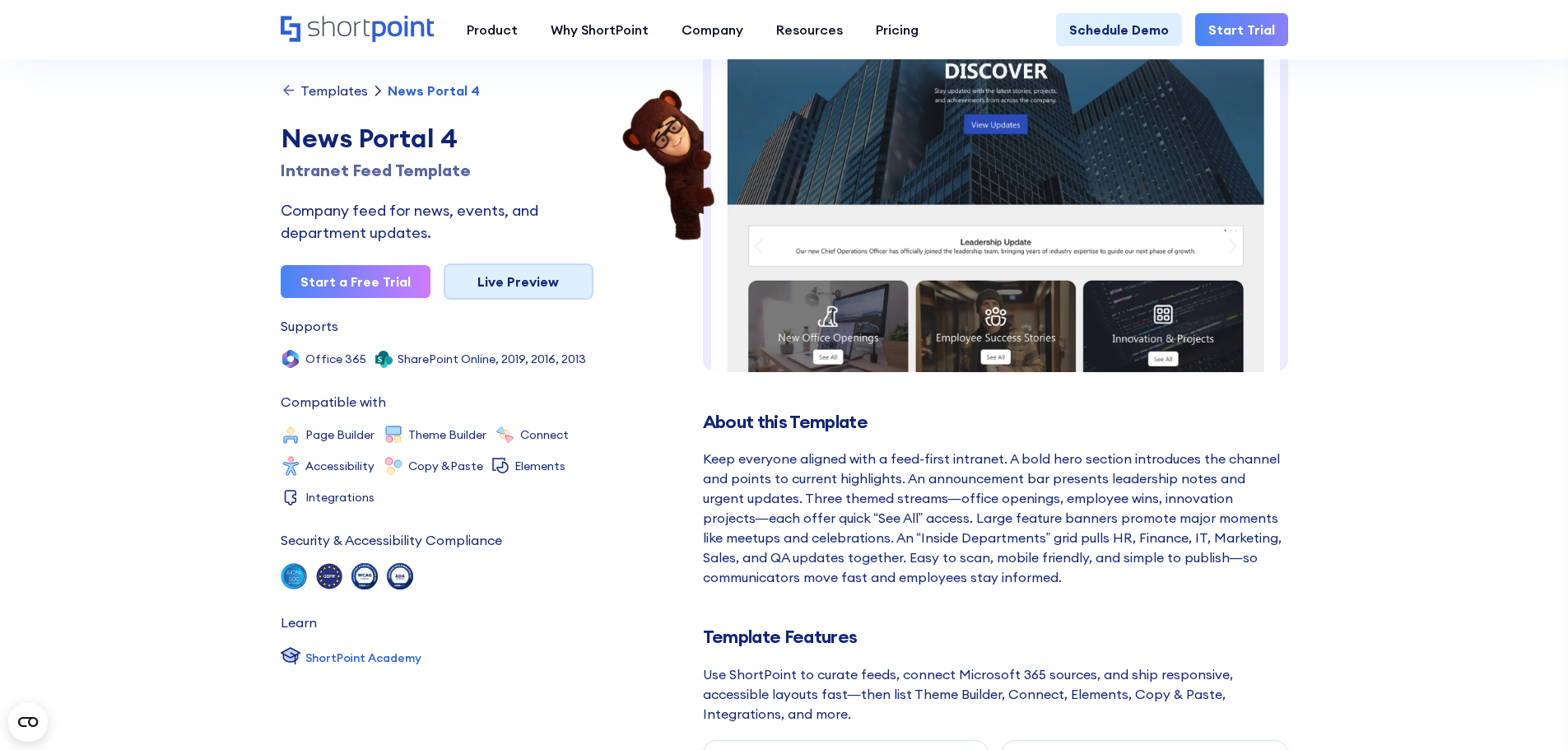
click at [521, 268] on link "Live Preview" at bounding box center [519, 282] width 150 height 37
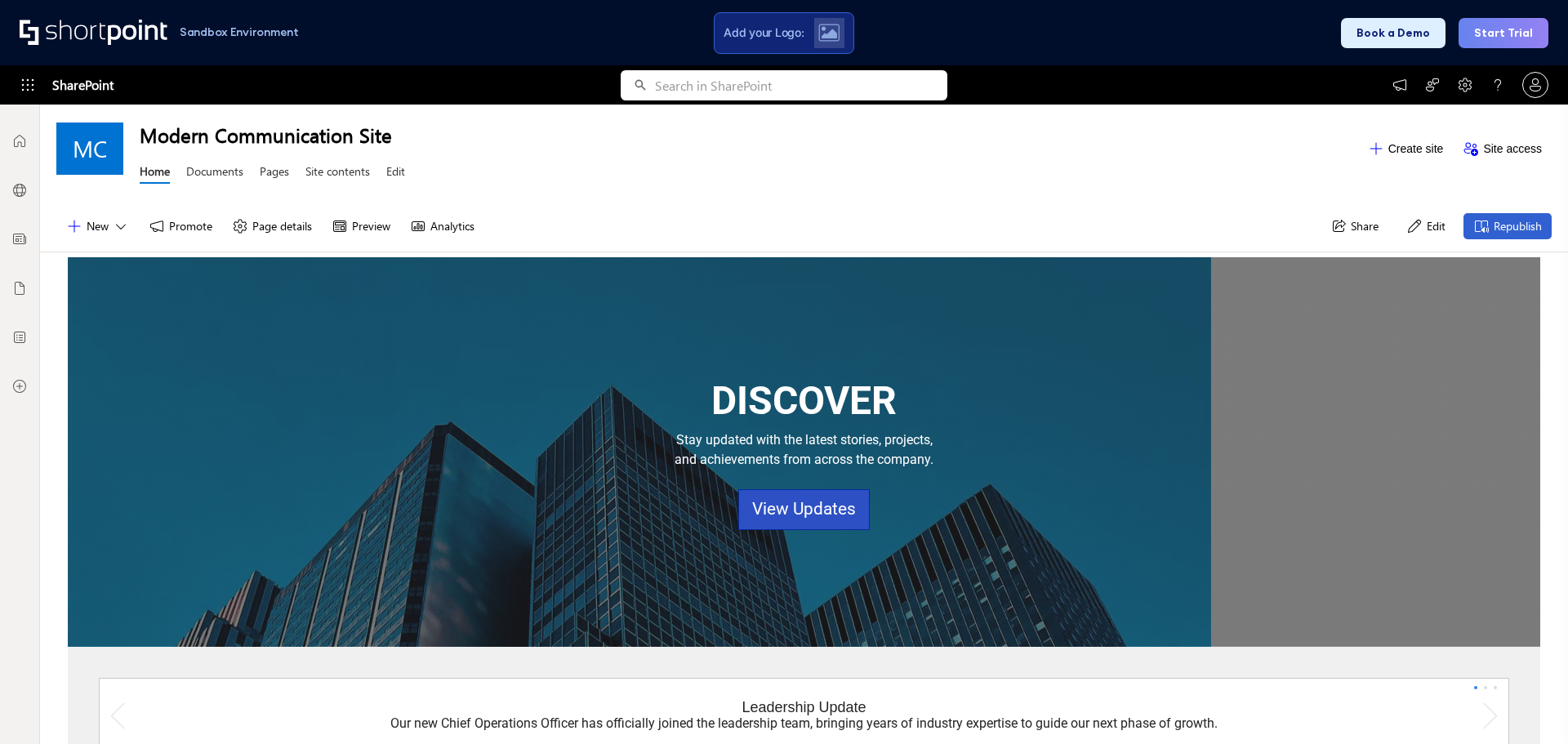
scroll to position [225, 0]
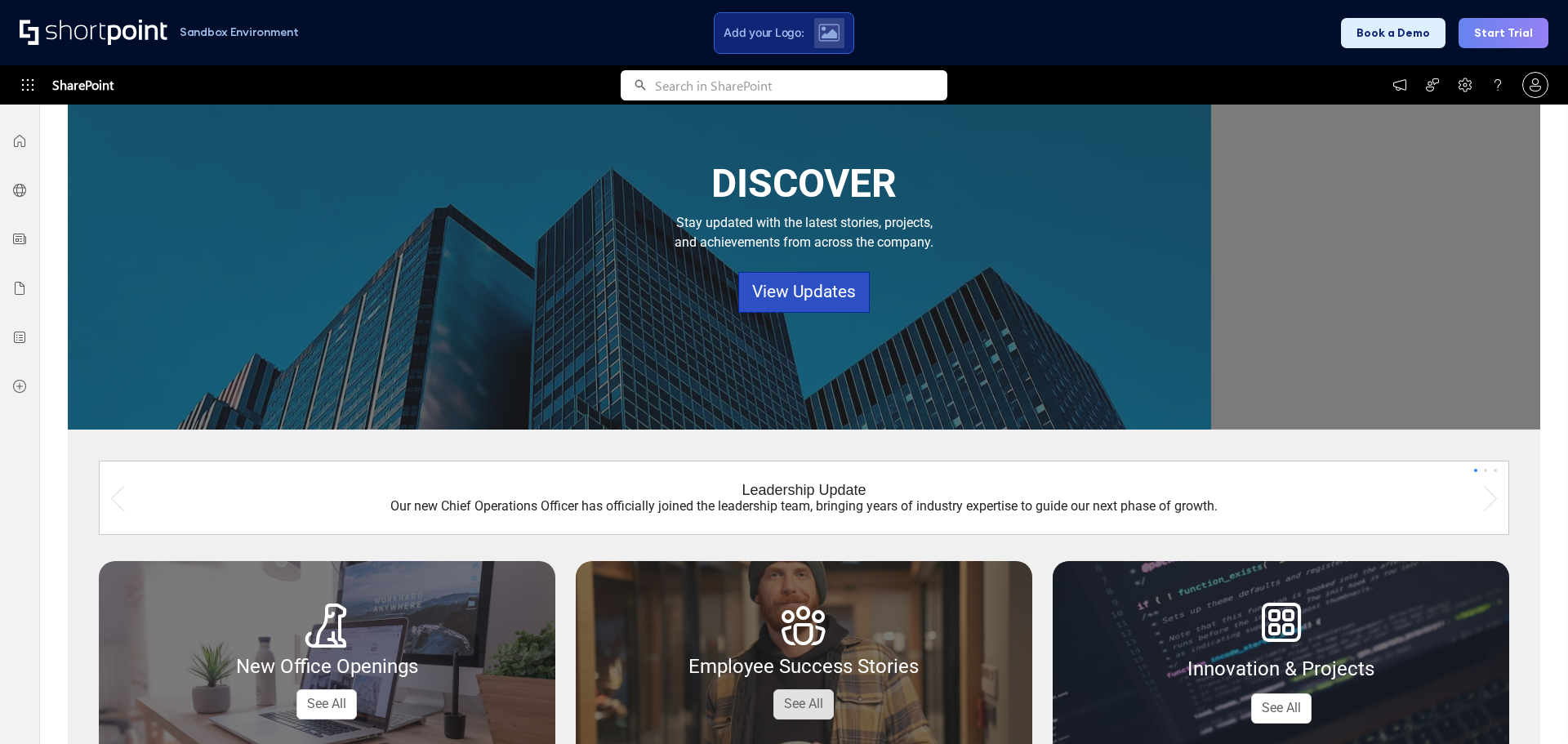
click at [802, 701] on link "See All" at bounding box center [804, 704] width 61 height 30
click at [803, 701] on link "See All" at bounding box center [804, 704] width 61 height 30
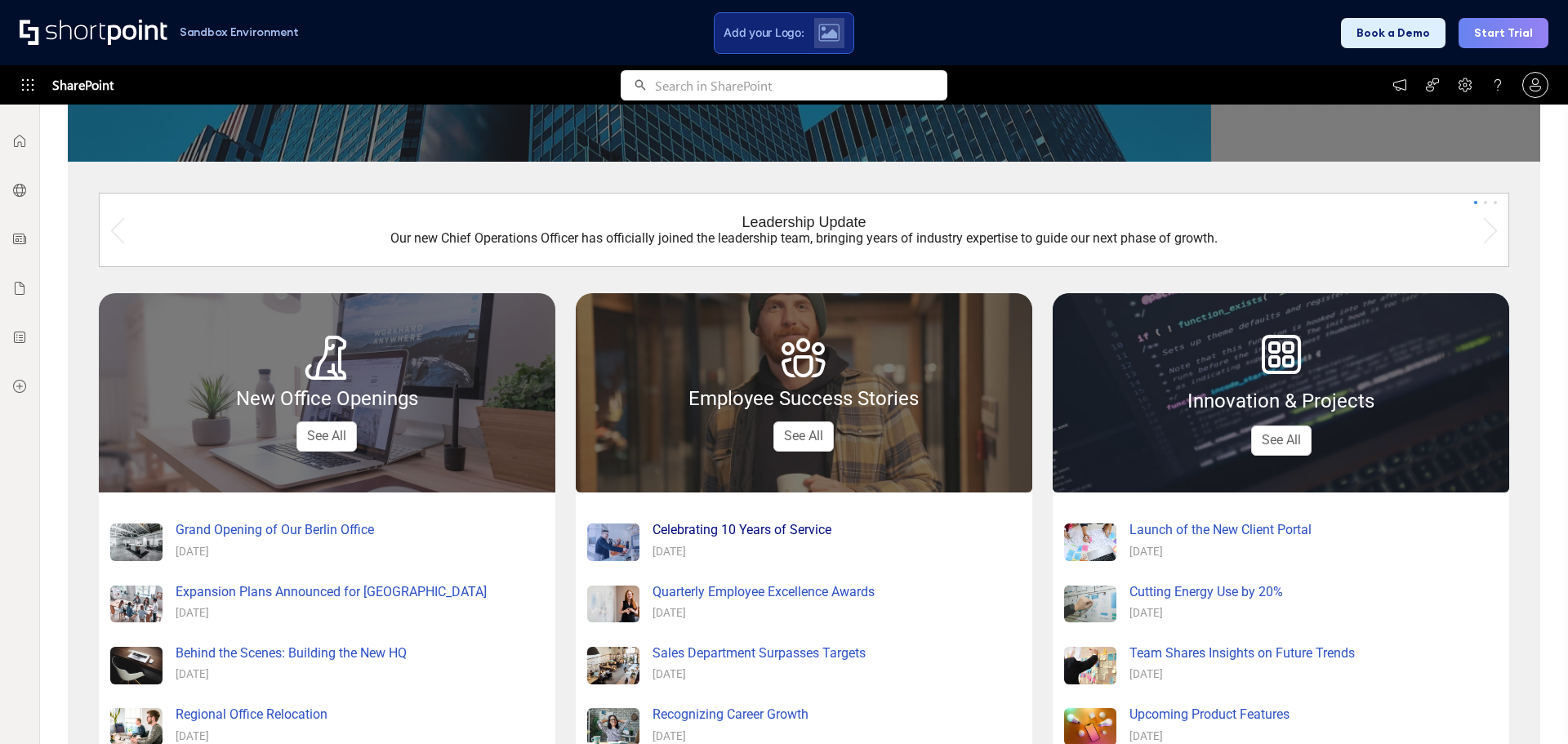
scroll to position [498, 0]
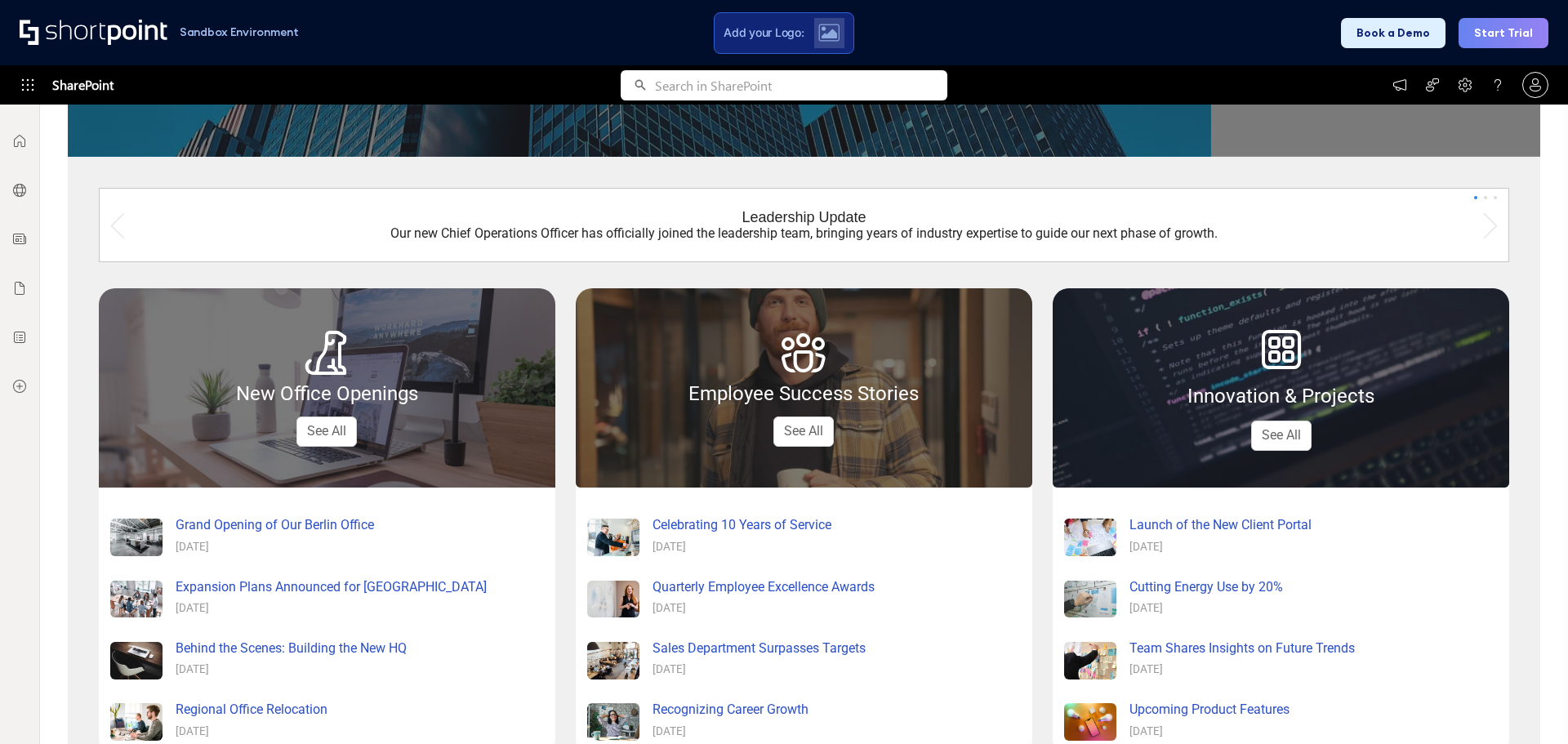
click at [1264, 418] on div "Innovation & Projects See All" at bounding box center [1280, 387] width 456 height 199
click at [1273, 432] on link "See All" at bounding box center [1282, 435] width 61 height 30
click at [328, 431] on link "See All" at bounding box center [326, 431] width 61 height 30
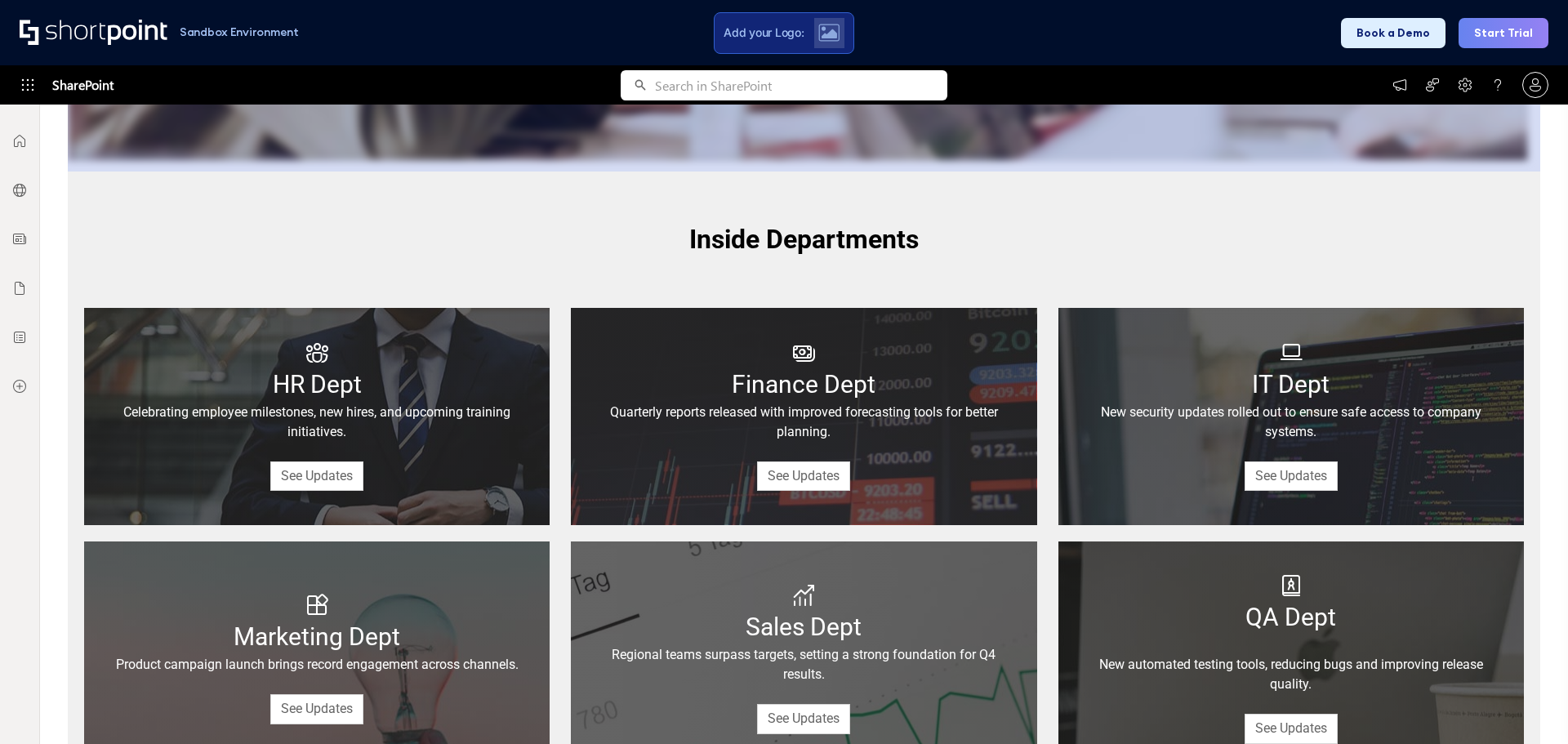
scroll to position [2241, 0]
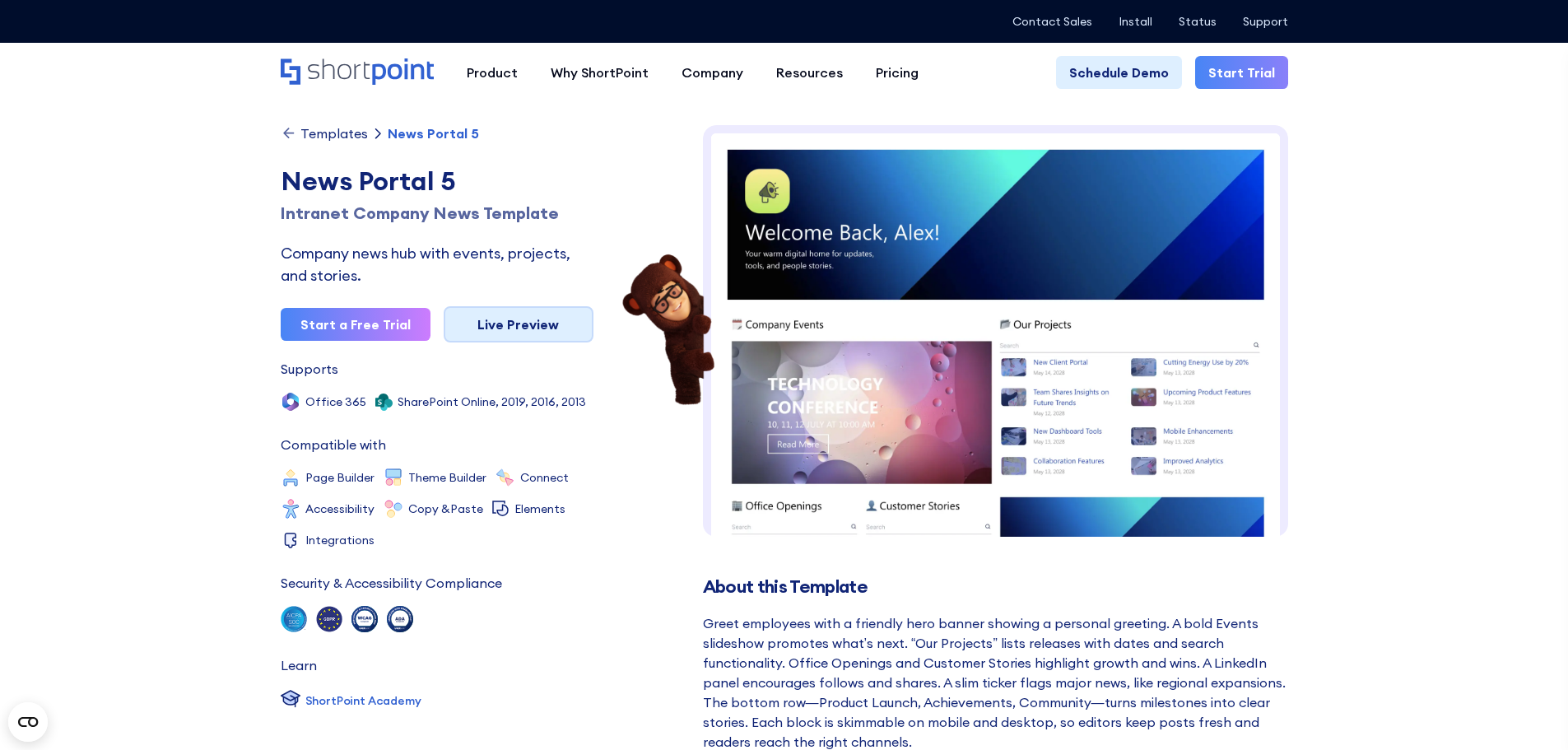
click at [513, 318] on link "Live Preview" at bounding box center [519, 324] width 150 height 37
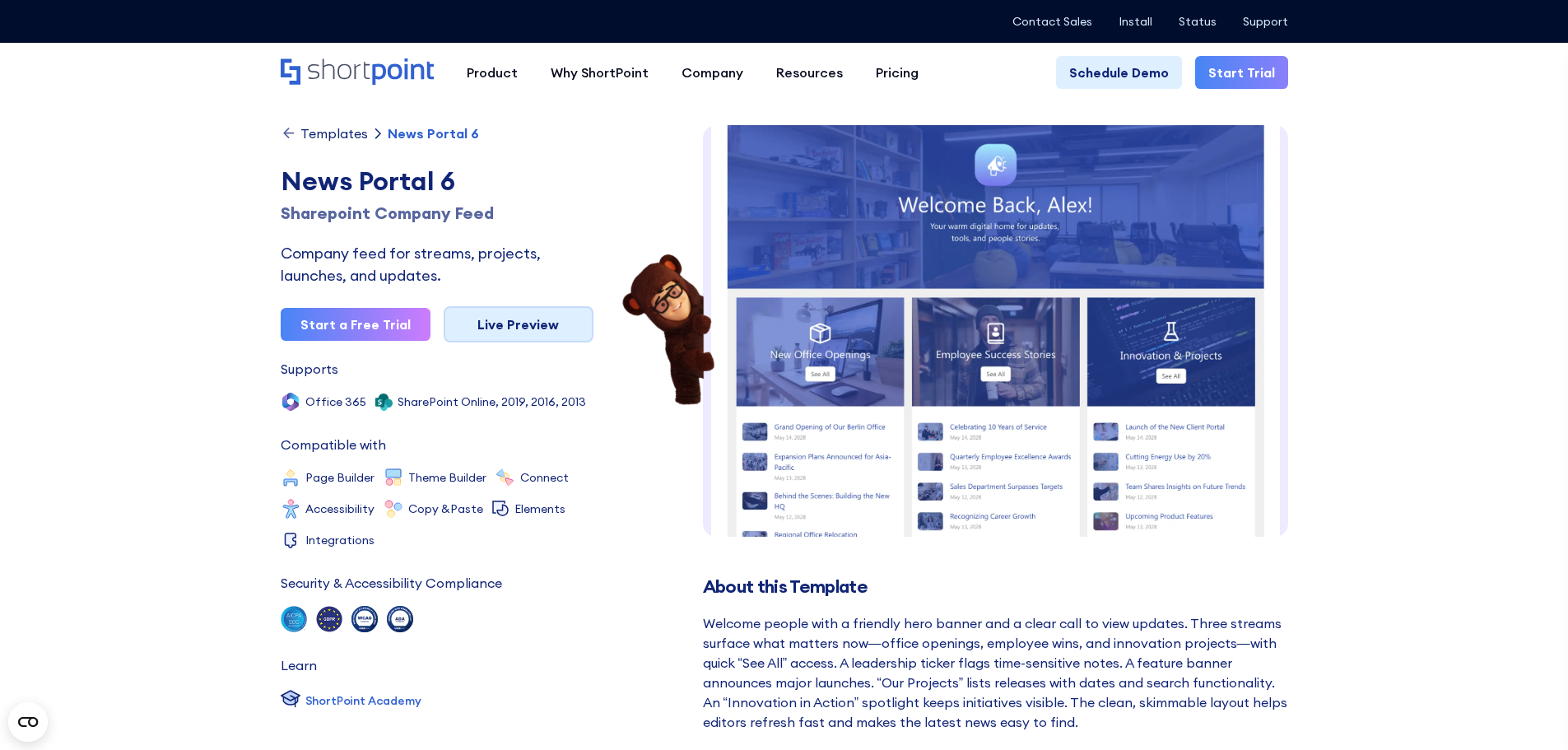
scroll to position [12, 0]
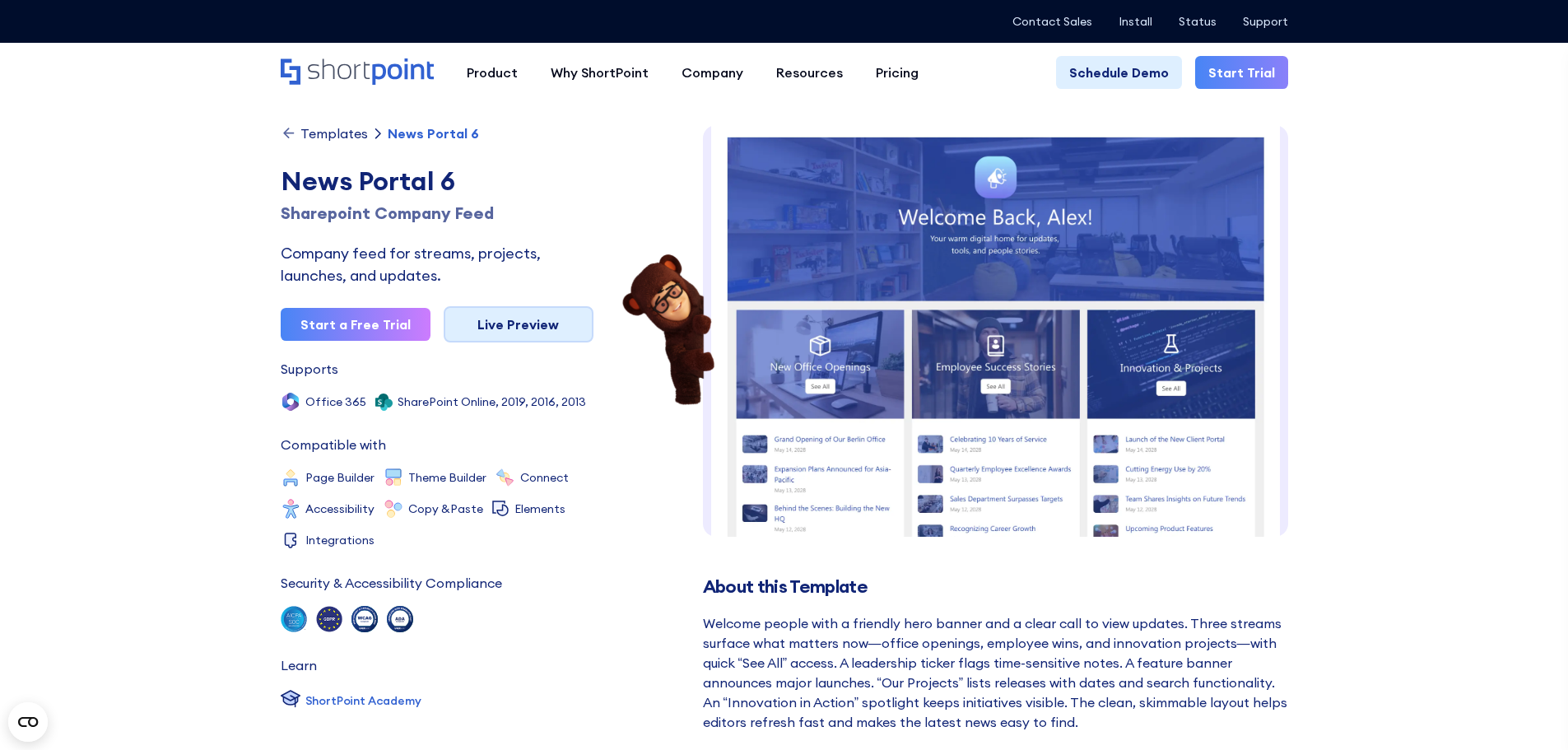
click at [528, 319] on link "Live Preview" at bounding box center [519, 324] width 150 height 37
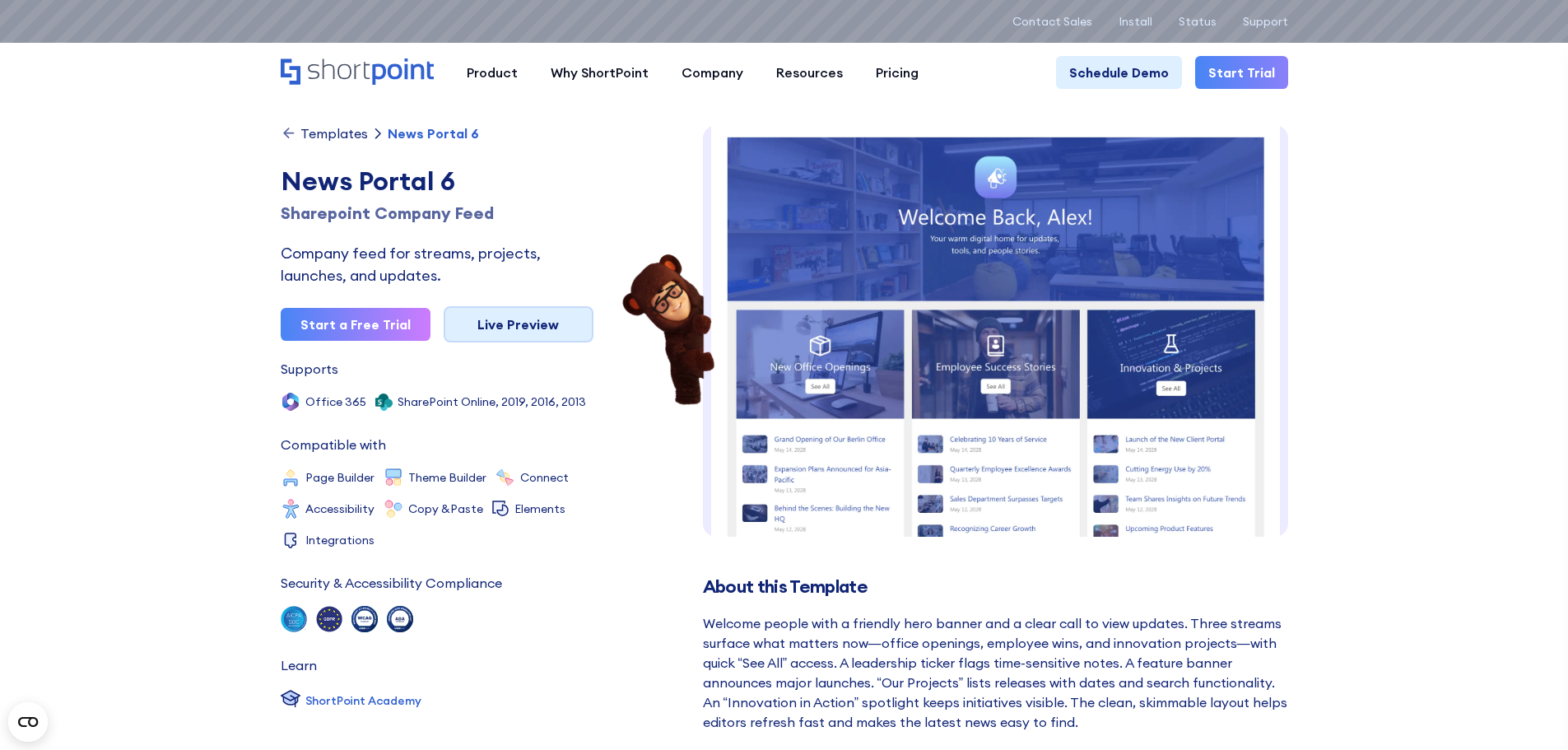
scroll to position [0, 0]
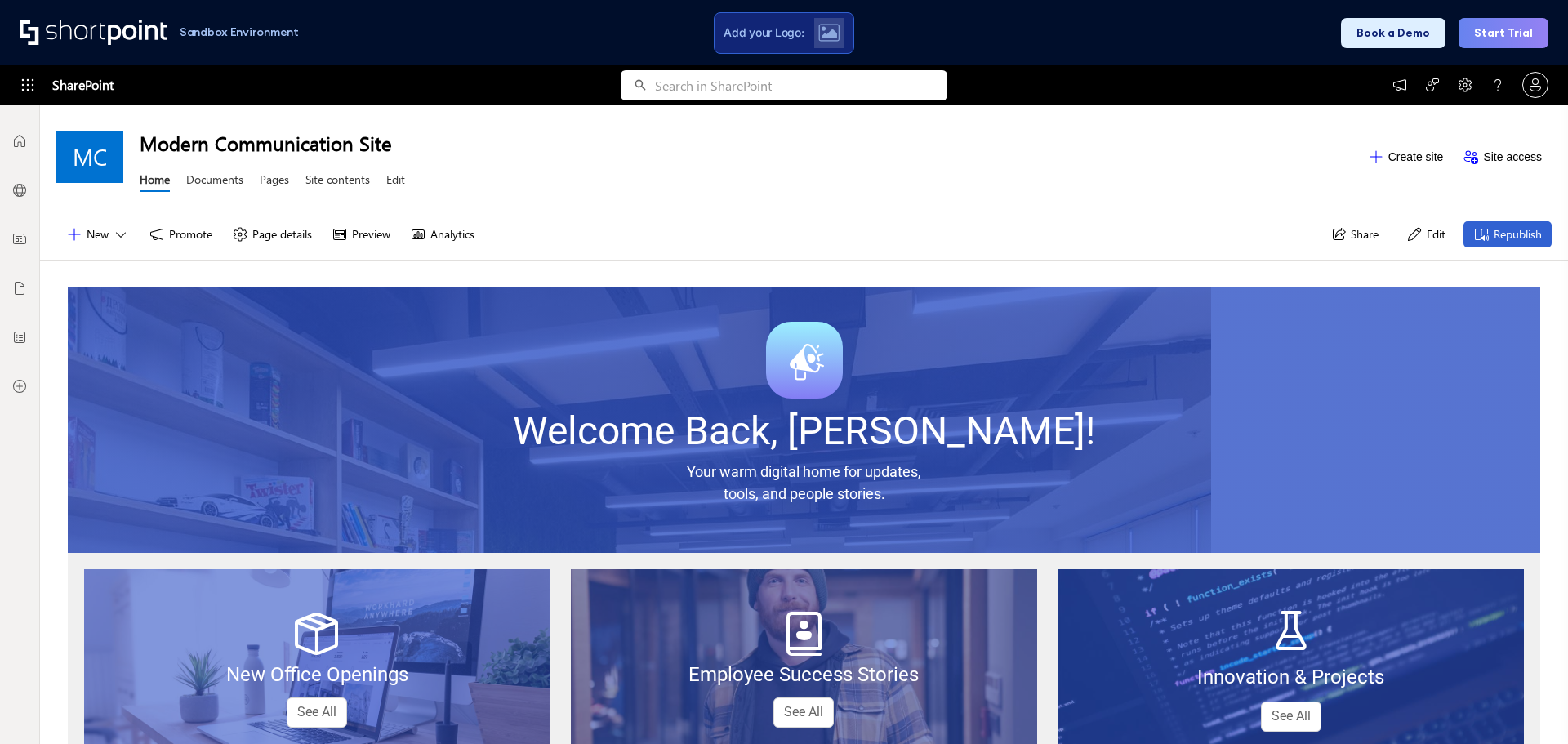
scroll to position [218, 0]
